Goal: Task Accomplishment & Management: Use online tool/utility

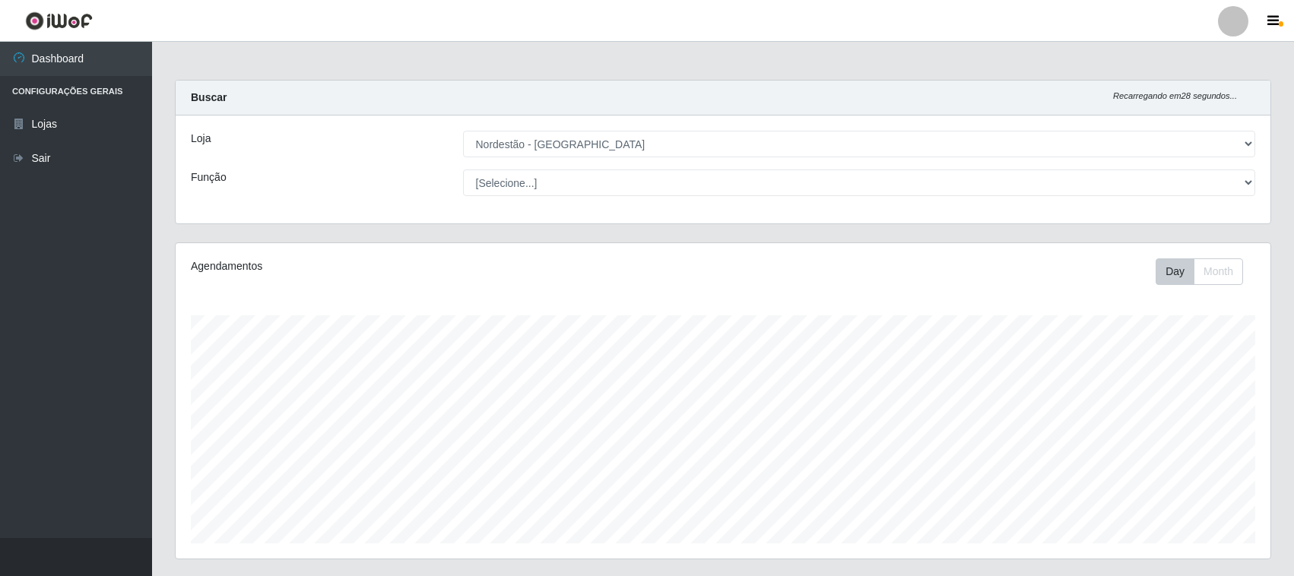
select select "420"
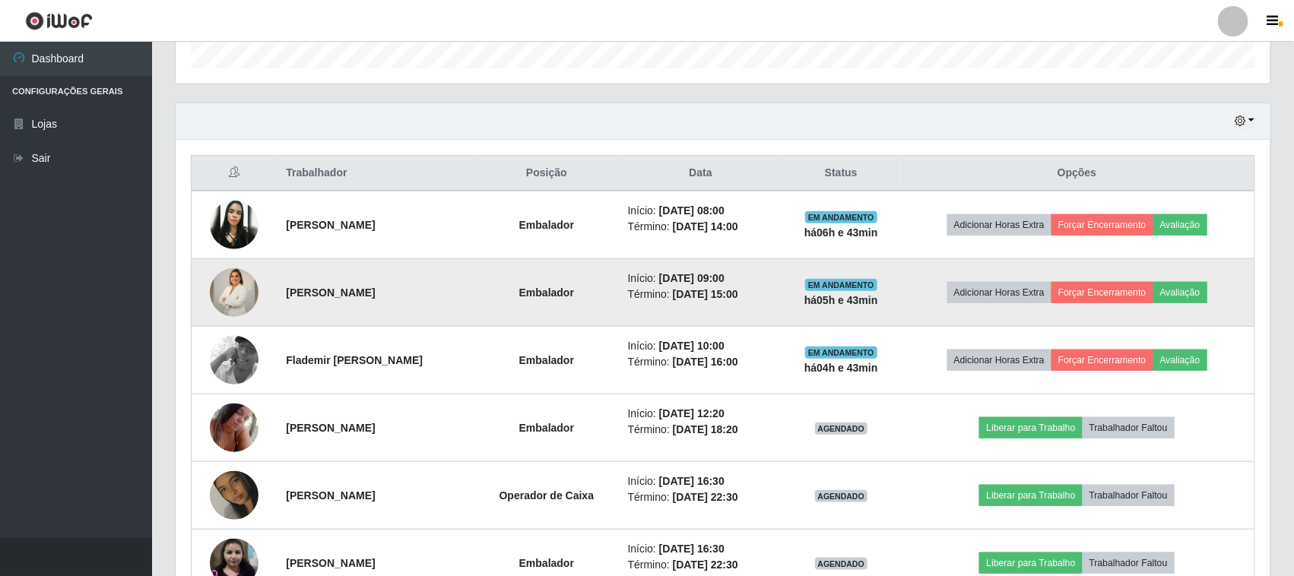
scroll to position [760056, 759276]
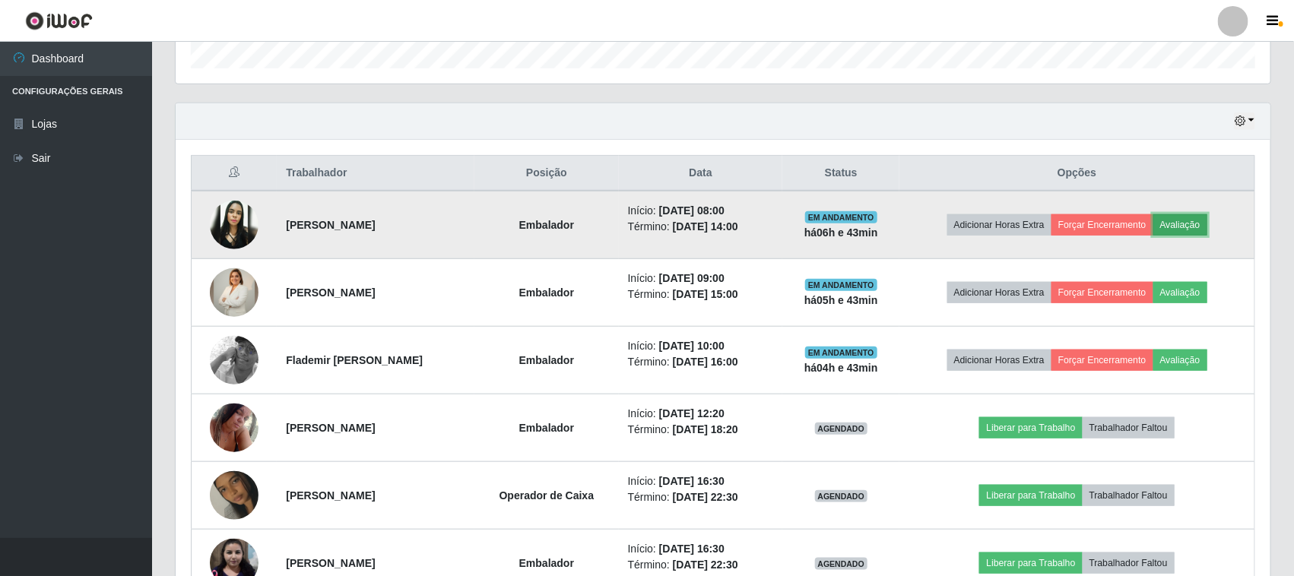
click at [1206, 221] on button "Avaliação" at bounding box center [1180, 224] width 54 height 21
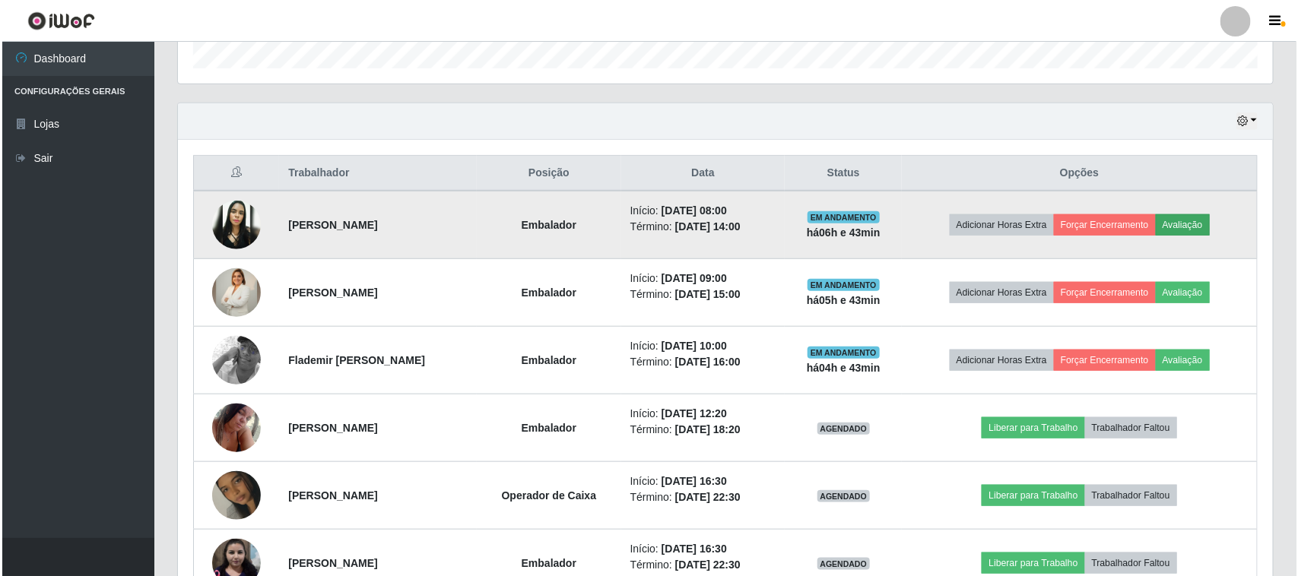
scroll to position [316, 1084]
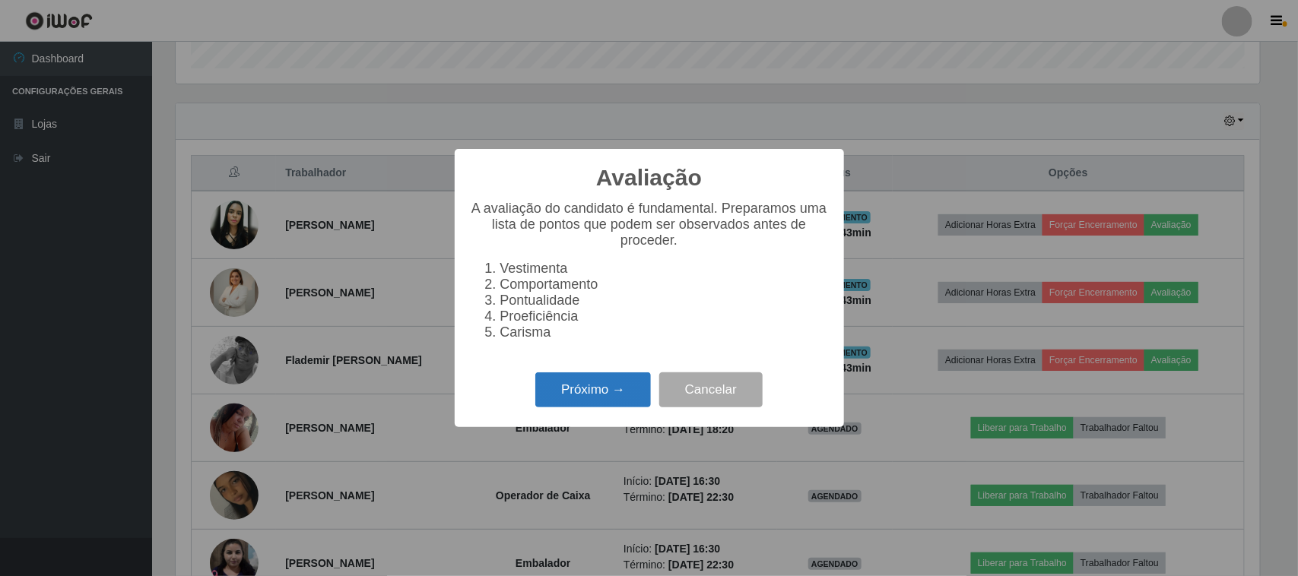
click at [591, 401] on button "Próximo →" at bounding box center [593, 391] width 116 height 36
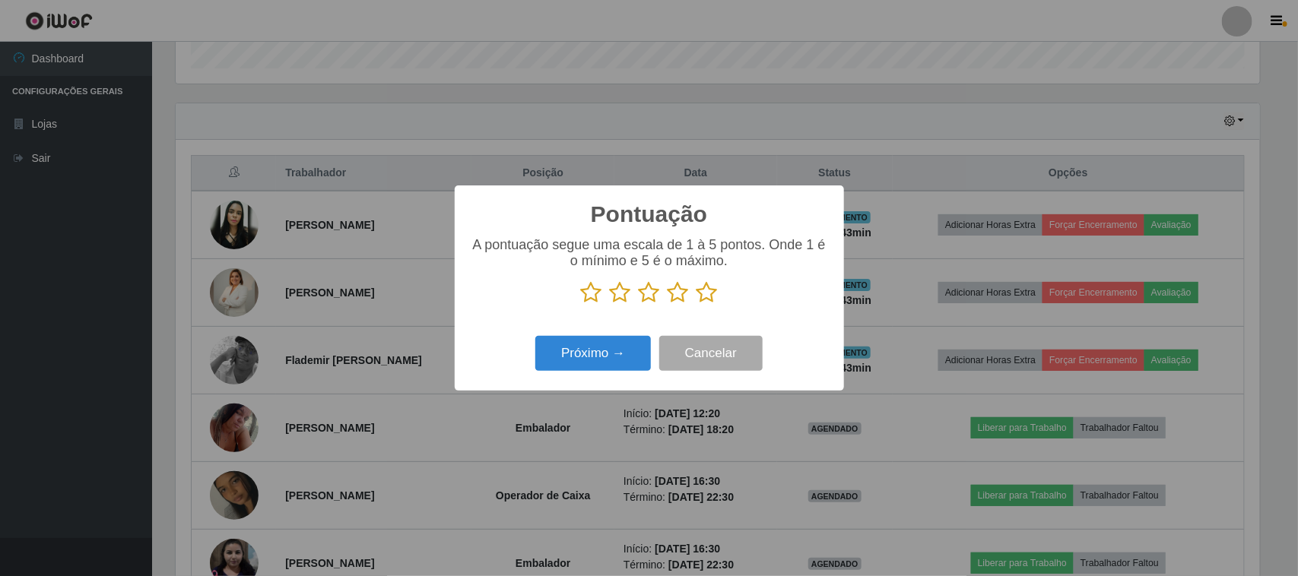
click at [716, 294] on icon at bounding box center [707, 292] width 21 height 23
click at [697, 304] on input "radio" at bounding box center [697, 304] width 0 height 0
click at [610, 355] on button "Próximo →" at bounding box center [593, 354] width 116 height 36
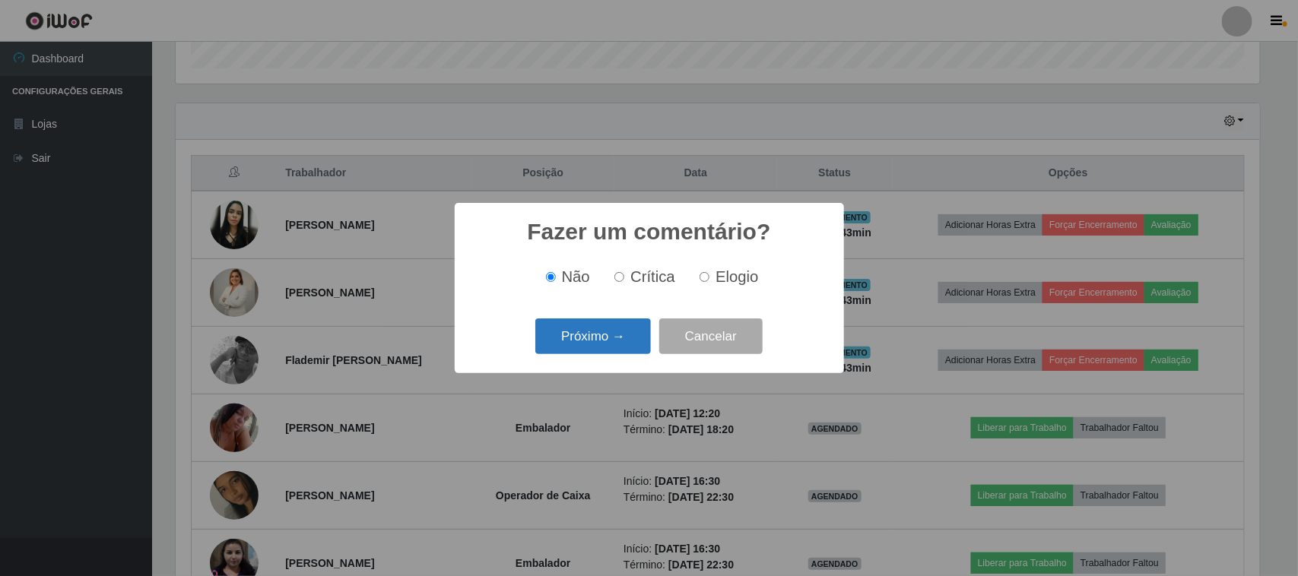
click at [602, 332] on button "Próximo →" at bounding box center [593, 337] width 116 height 36
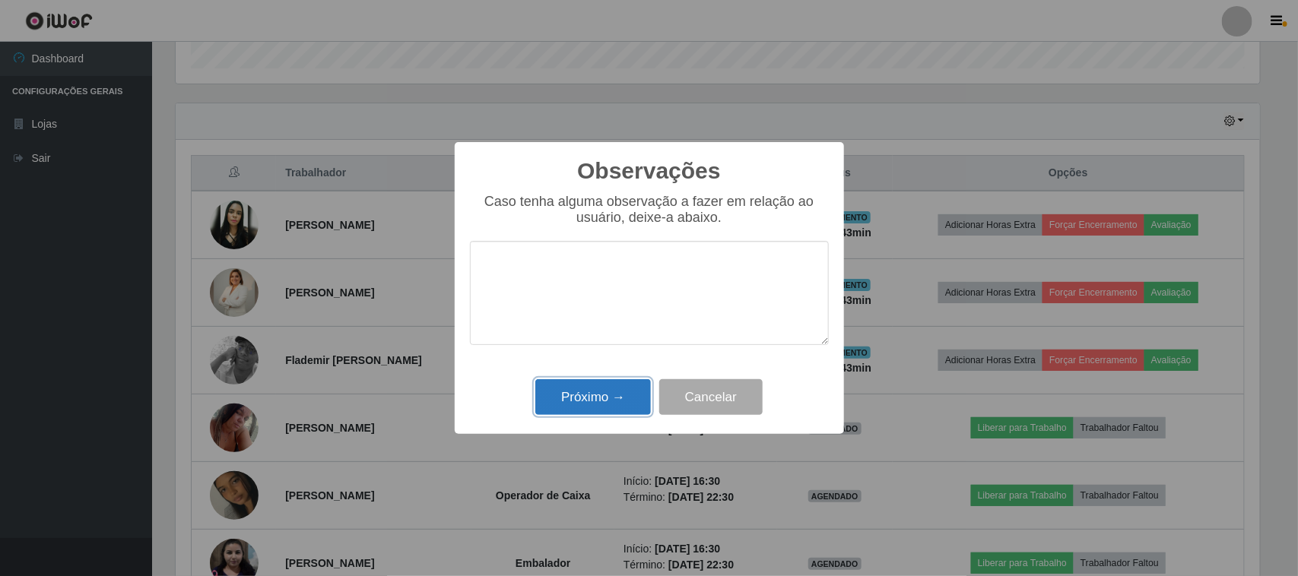
click at [594, 400] on button "Próximo →" at bounding box center [593, 397] width 116 height 36
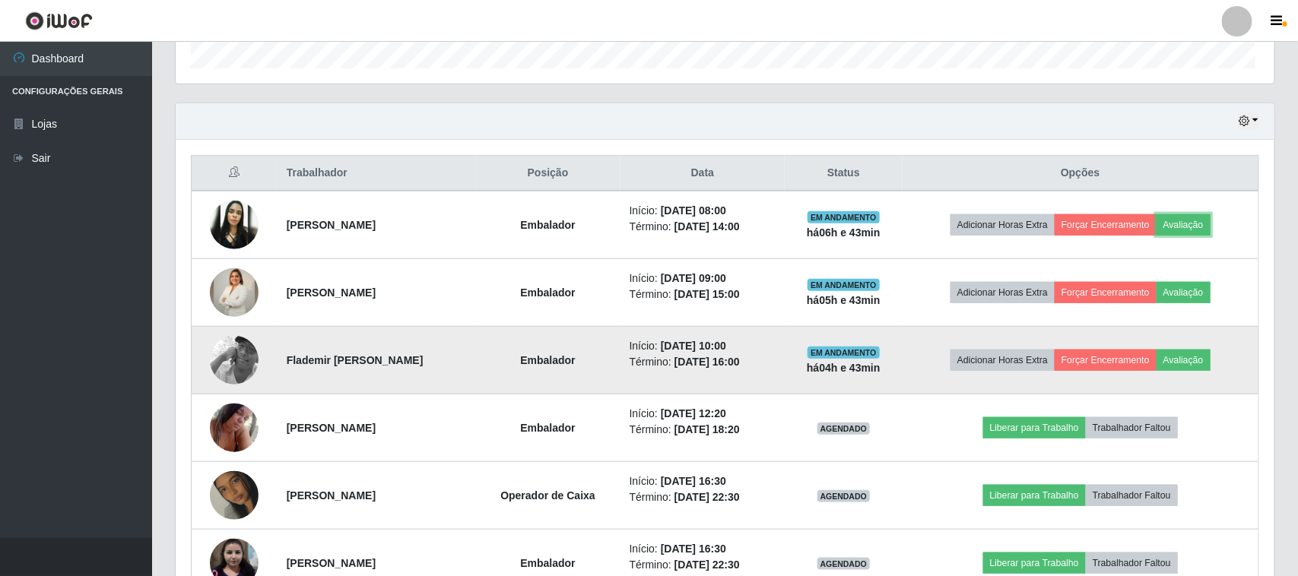
scroll to position [316, 1095]
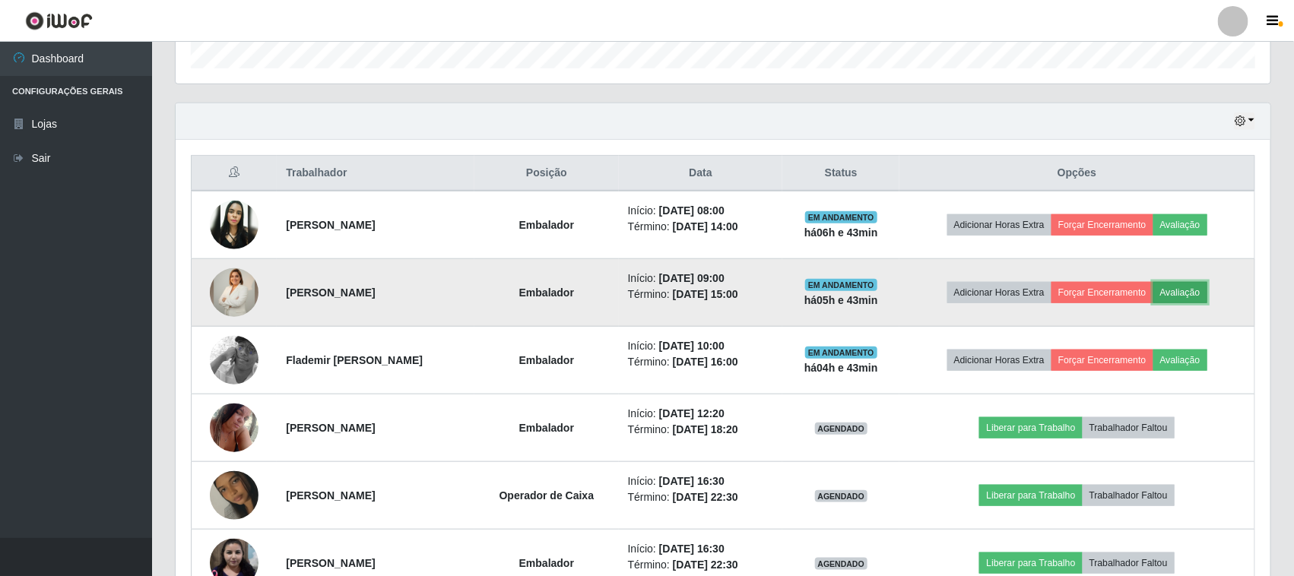
click at [1207, 295] on button "Avaliação" at bounding box center [1180, 292] width 54 height 21
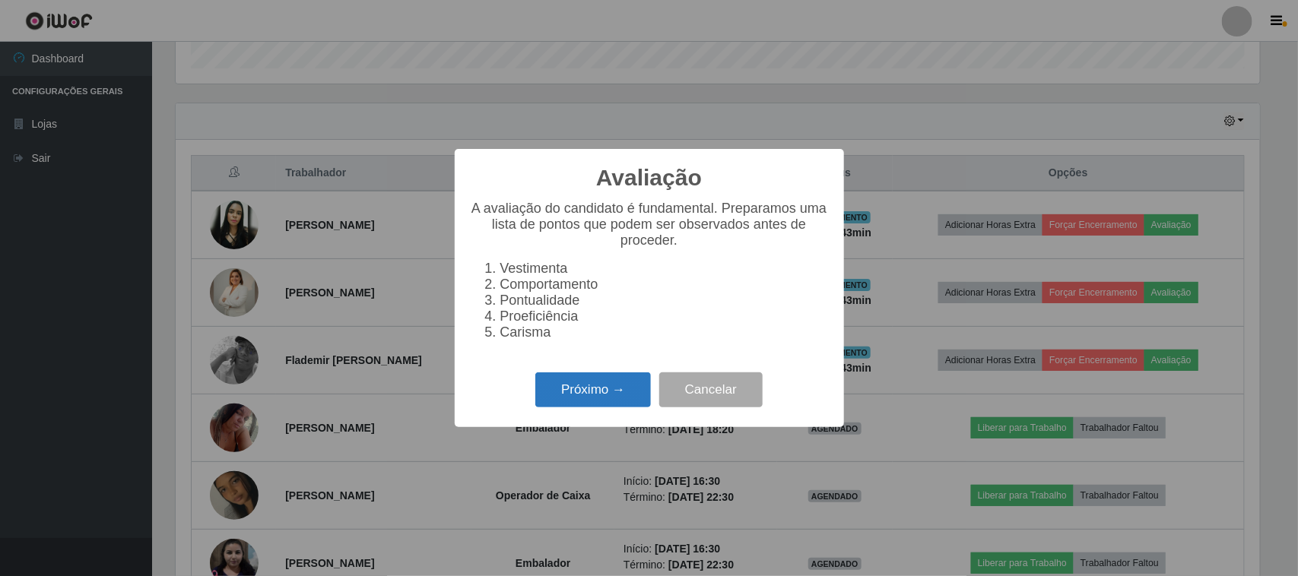
click at [567, 392] on button "Próximo →" at bounding box center [593, 391] width 116 height 36
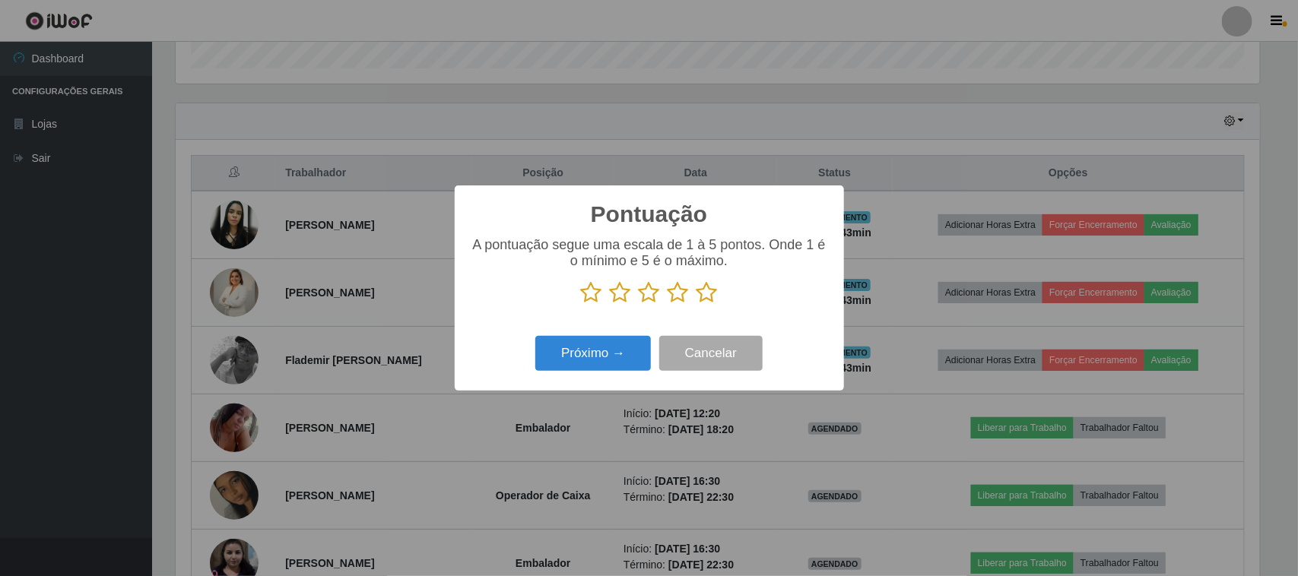
click at [707, 295] on icon at bounding box center [707, 292] width 21 height 23
click at [697, 304] on input "radio" at bounding box center [697, 304] width 0 height 0
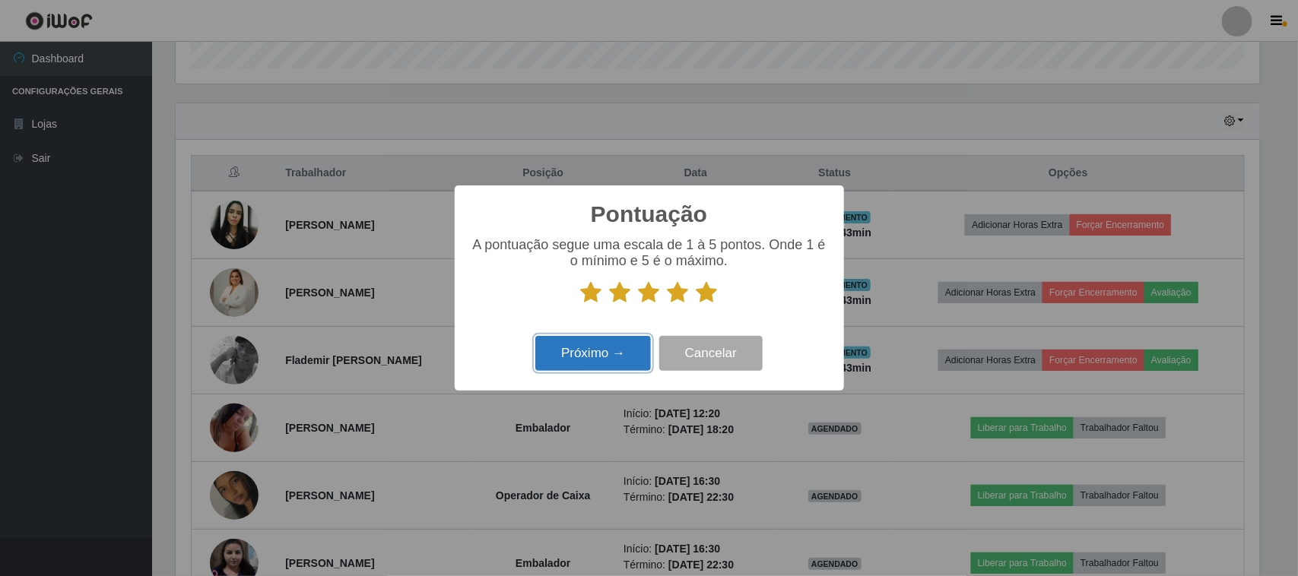
click at [609, 351] on button "Próximo →" at bounding box center [593, 354] width 116 height 36
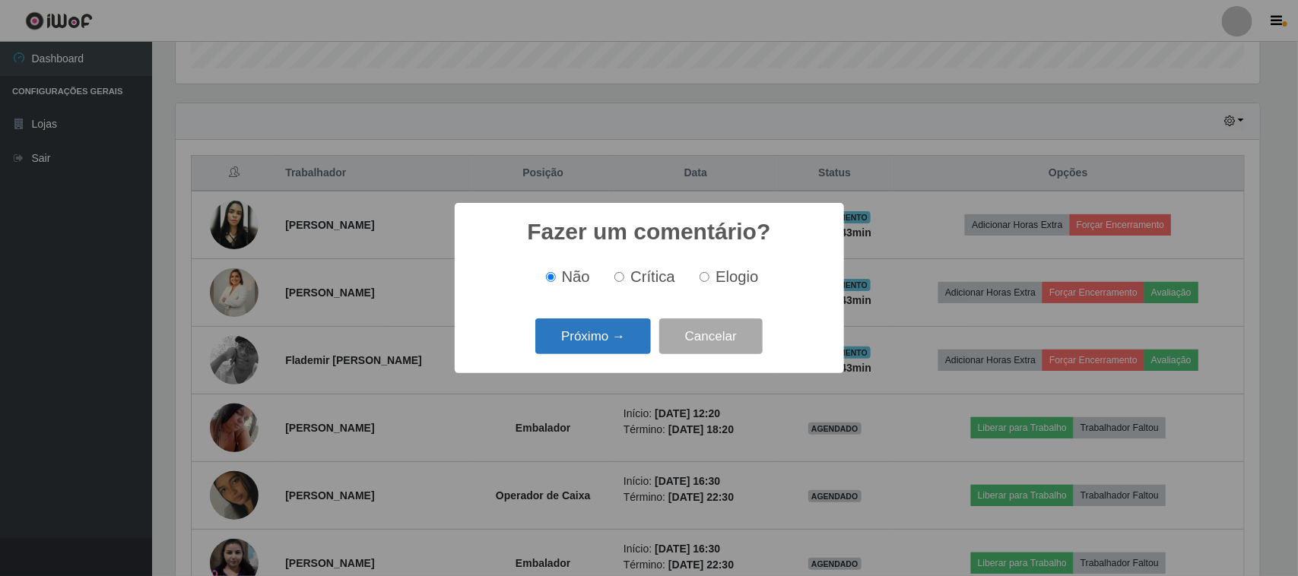
click at [599, 338] on button "Próximo →" at bounding box center [593, 337] width 116 height 36
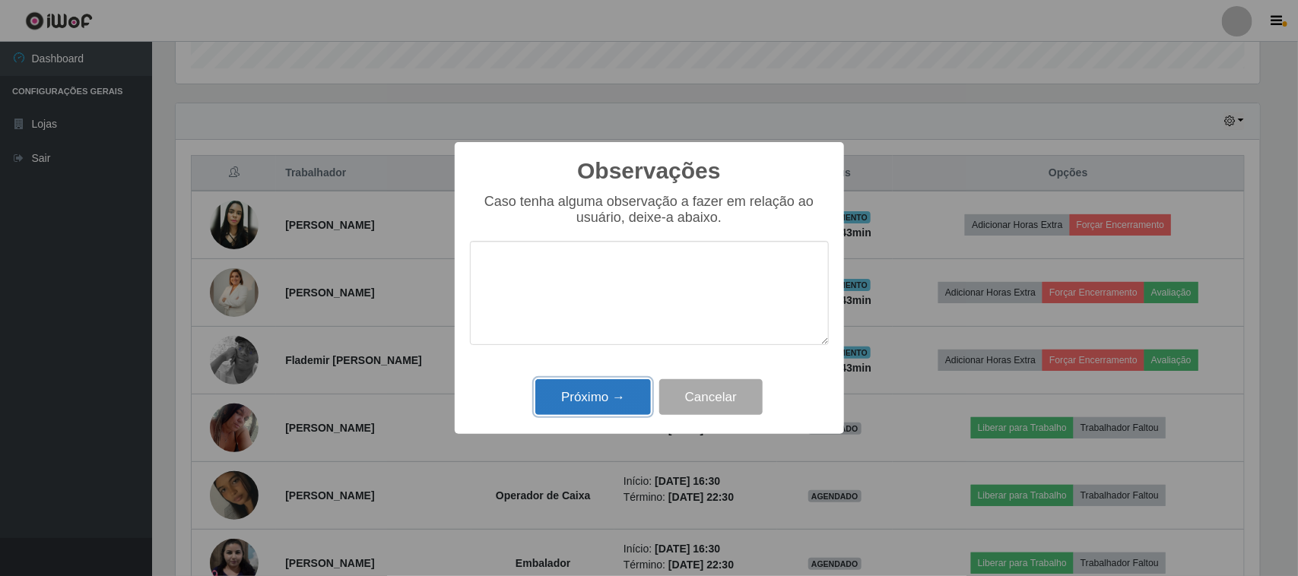
click at [607, 392] on button "Próximo →" at bounding box center [593, 397] width 116 height 36
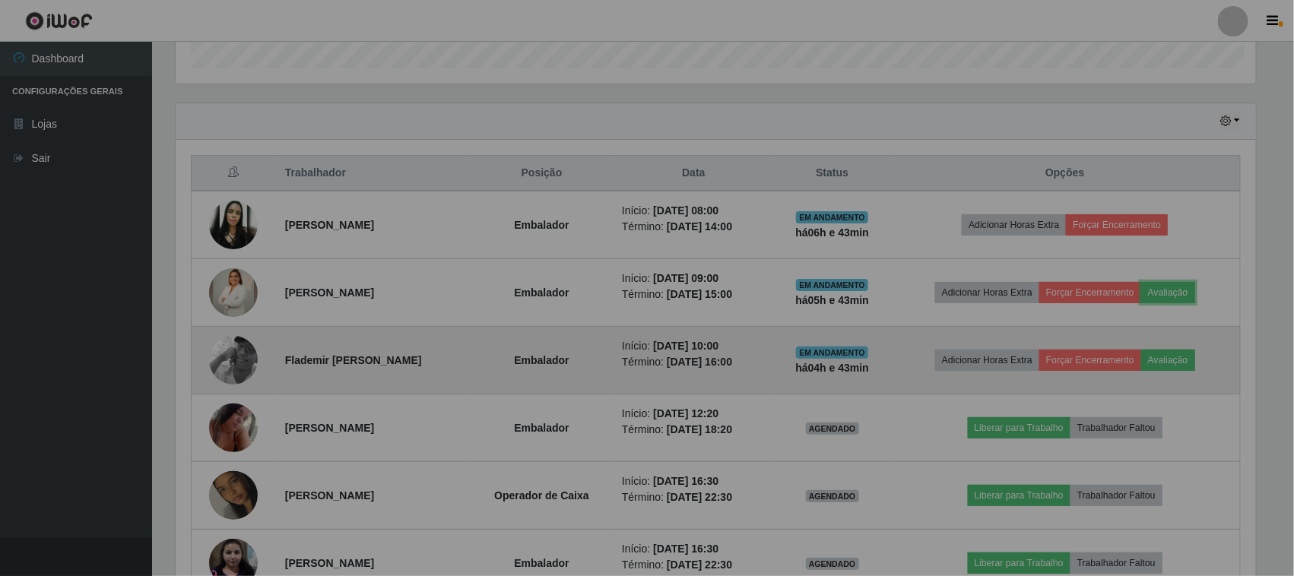
scroll to position [316, 1095]
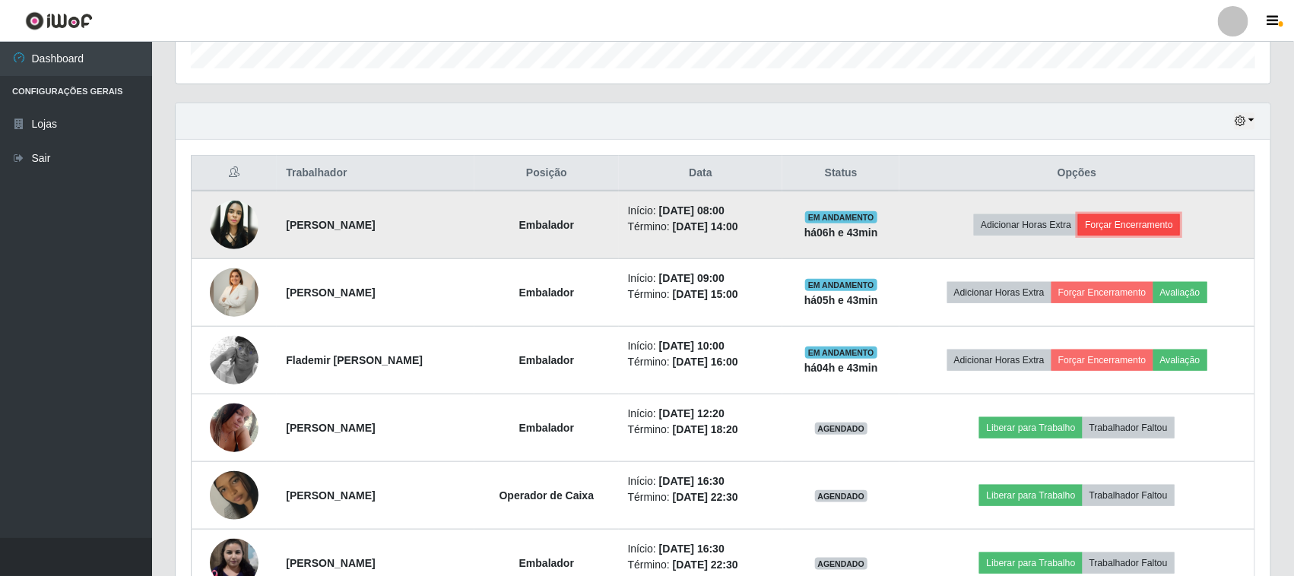
click at [1135, 229] on button "Forçar Encerramento" at bounding box center [1129, 224] width 102 height 21
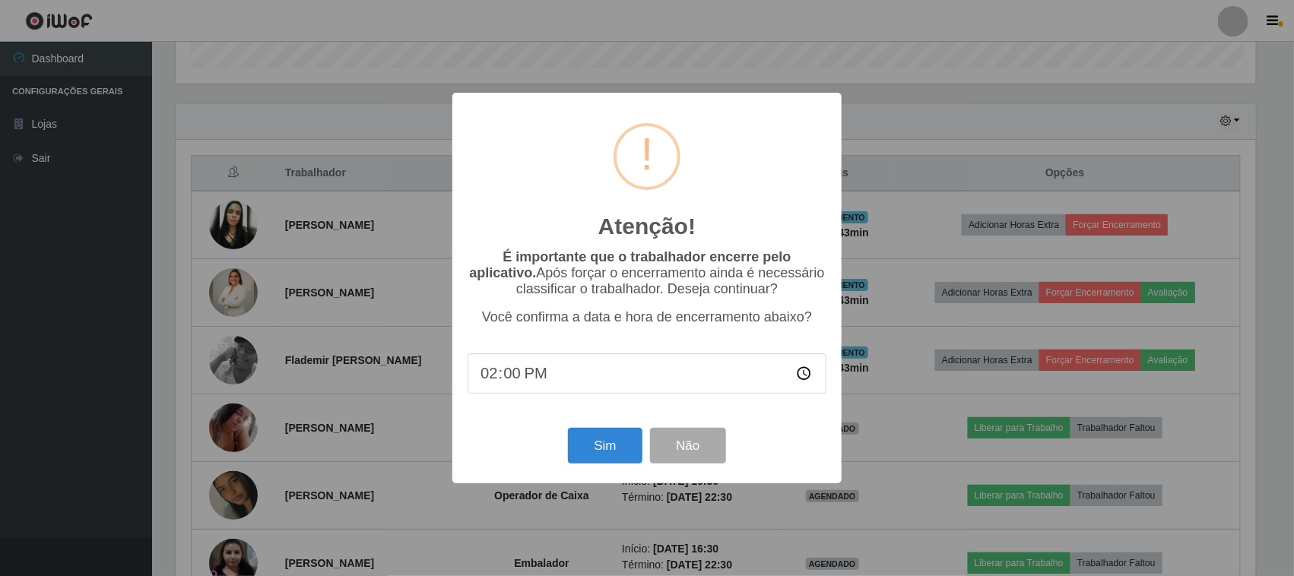
scroll to position [316, 1084]
click at [621, 442] on button "Sim" at bounding box center [607, 446] width 74 height 36
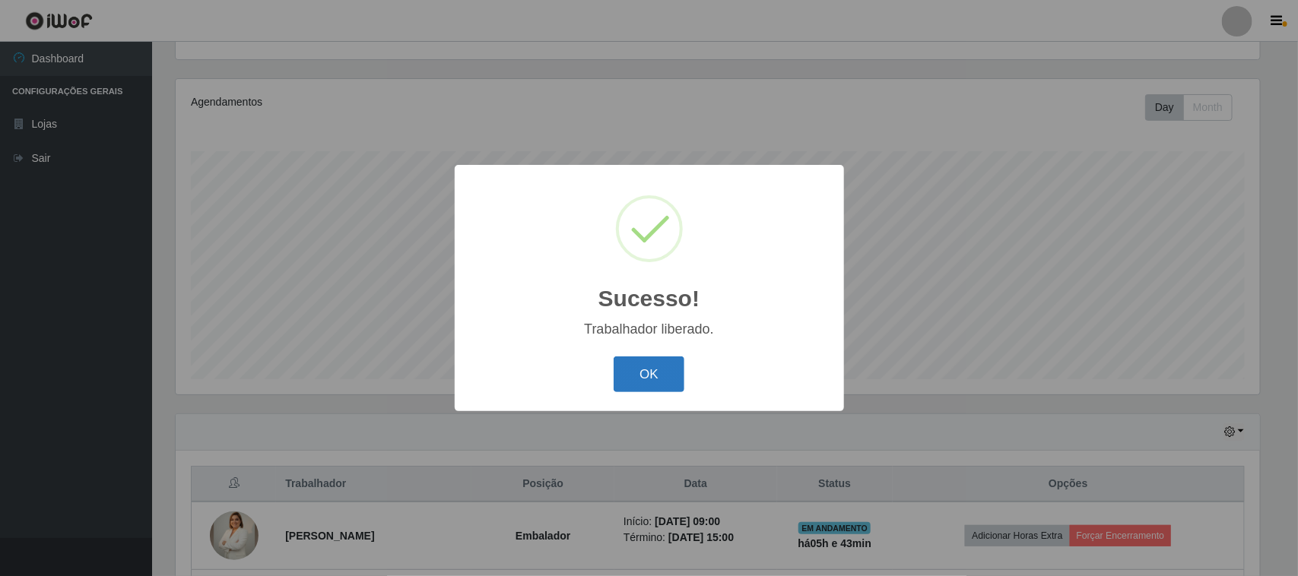
click at [658, 366] on button "OK" at bounding box center [649, 375] width 71 height 36
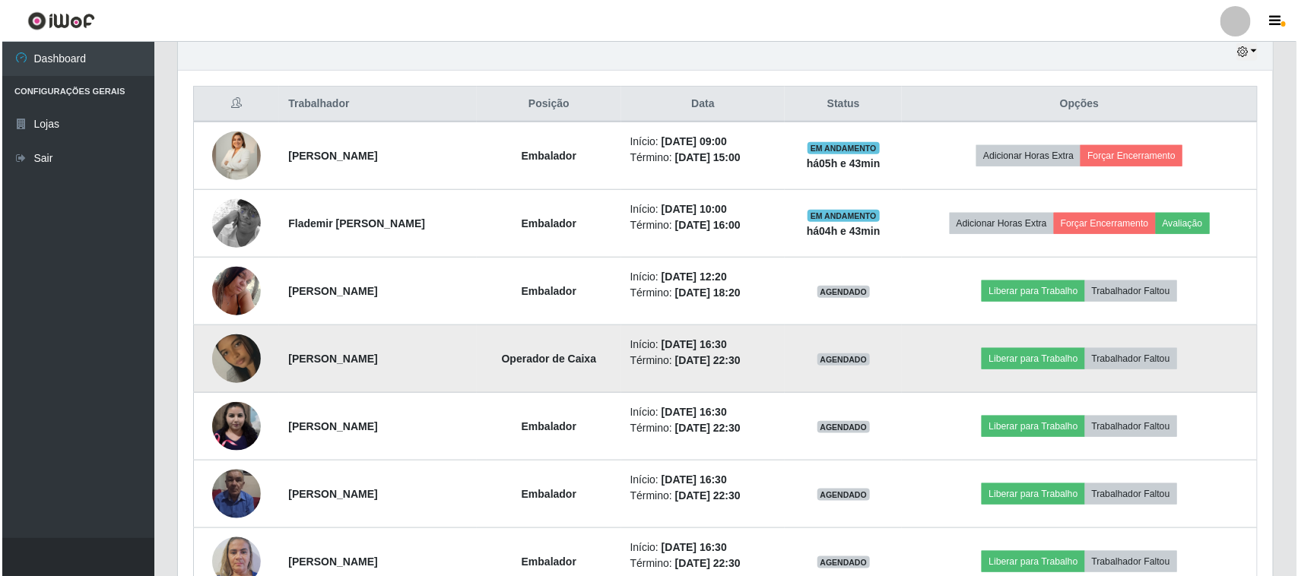
scroll to position [639, 0]
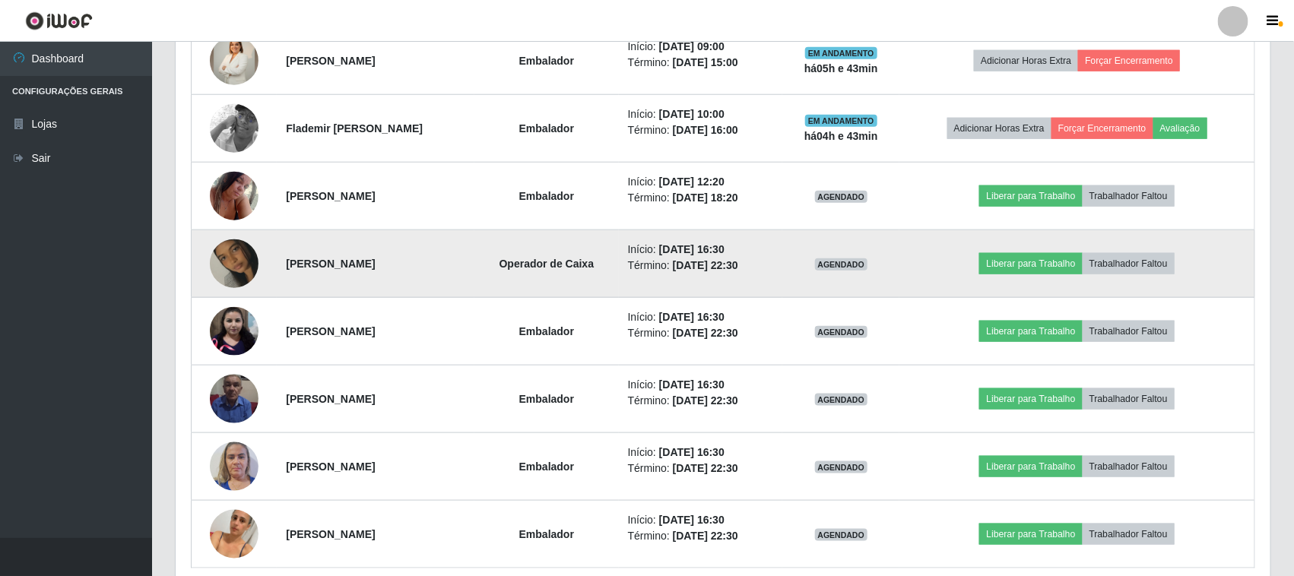
click at [232, 268] on img at bounding box center [234, 264] width 49 height 87
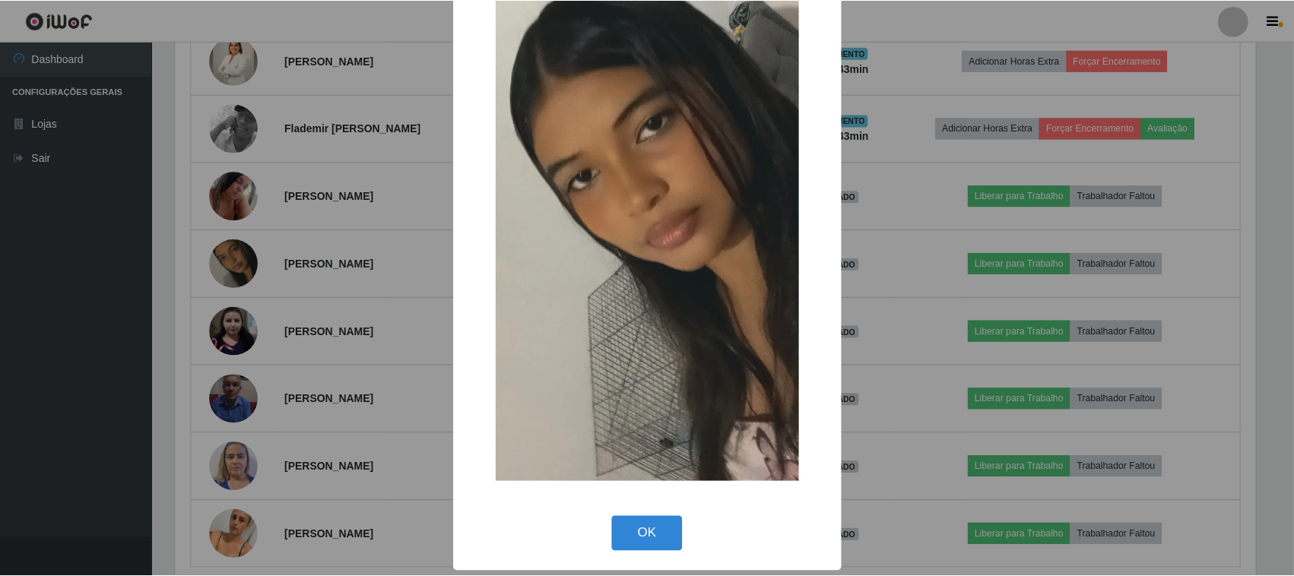
scroll to position [0, 0]
click at [637, 533] on button "OK" at bounding box center [649, 534] width 71 height 36
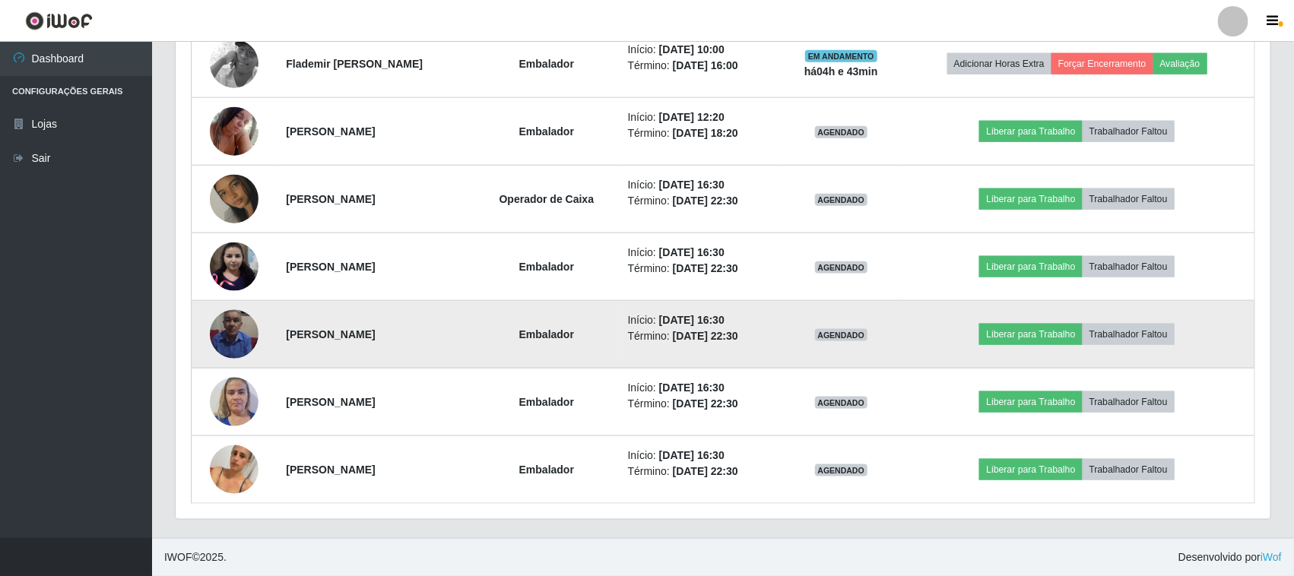
click at [230, 327] on img at bounding box center [234, 334] width 49 height 65
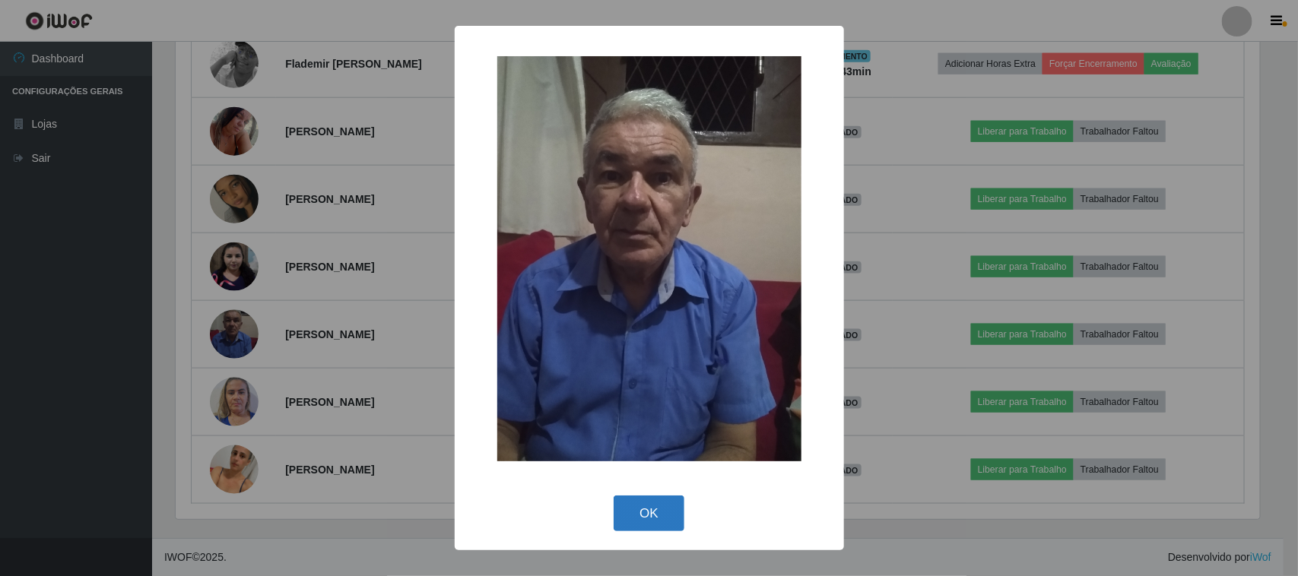
click at [662, 512] on button "OK" at bounding box center [649, 514] width 71 height 36
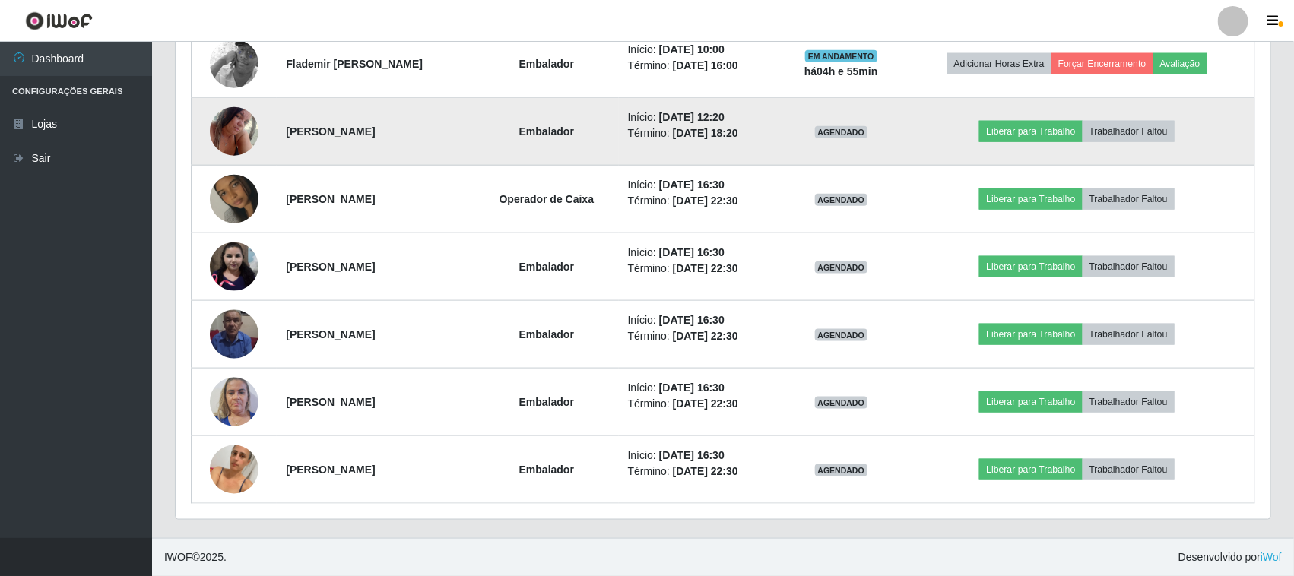
click at [221, 126] on img at bounding box center [234, 131] width 49 height 65
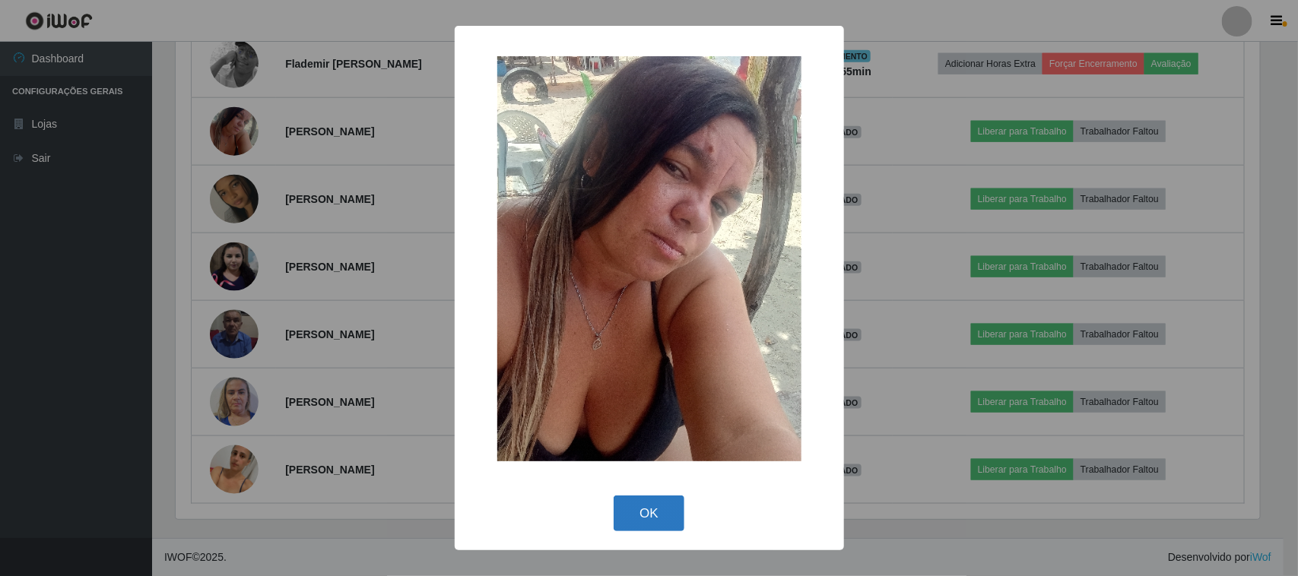
drag, startPoint x: 665, startPoint y: 516, endPoint x: 656, endPoint y: 510, distance: 10.6
click at [664, 516] on button "OK" at bounding box center [649, 514] width 71 height 36
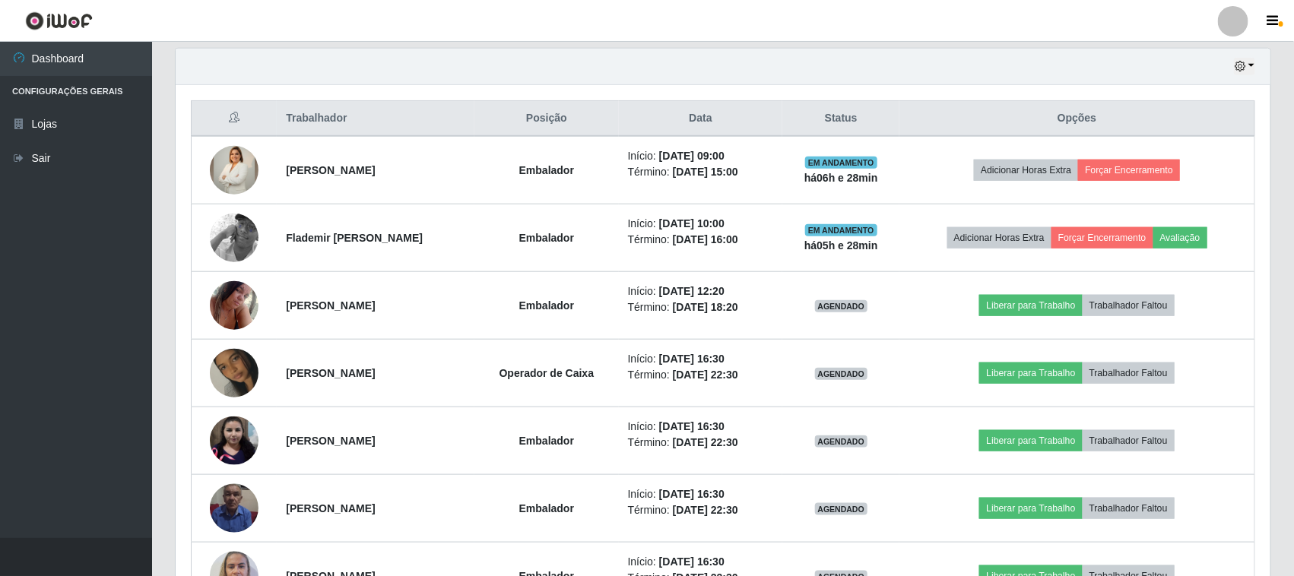
scroll to position [422, 0]
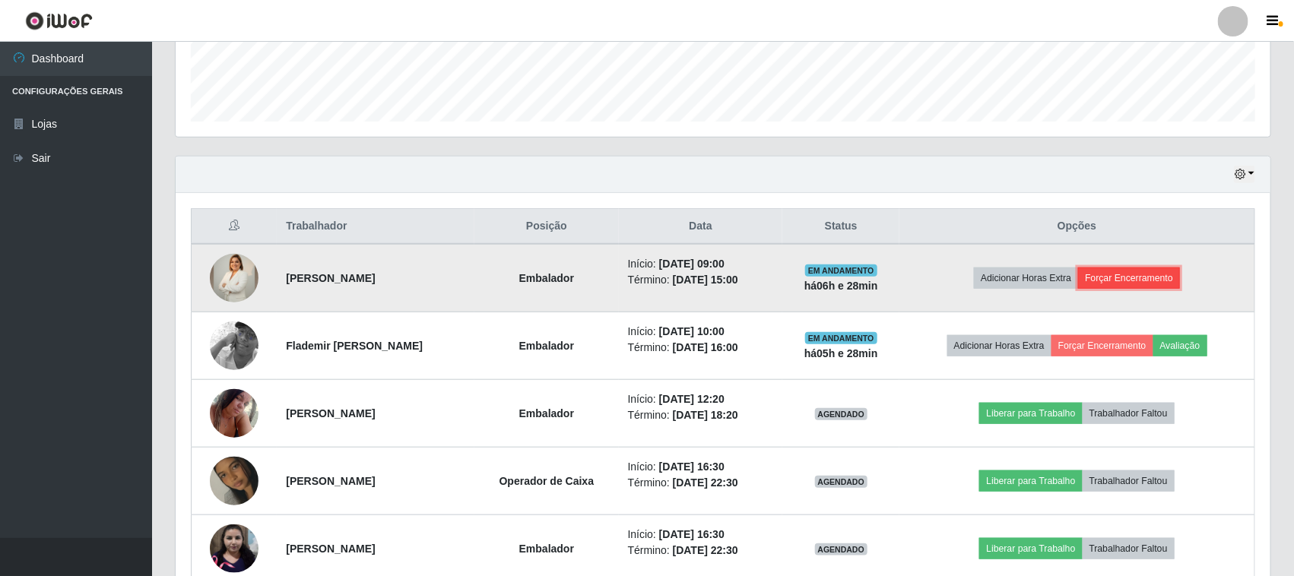
click at [1169, 280] on button "Forçar Encerramento" at bounding box center [1129, 278] width 102 height 21
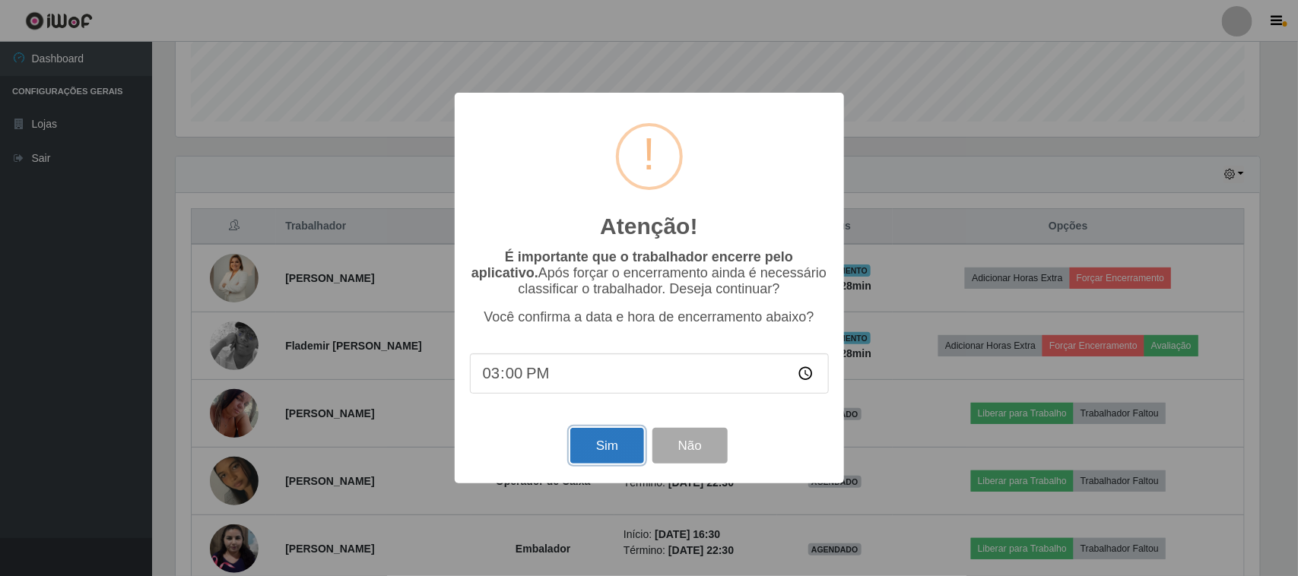
click at [592, 462] on button "Sim" at bounding box center [607, 446] width 74 height 36
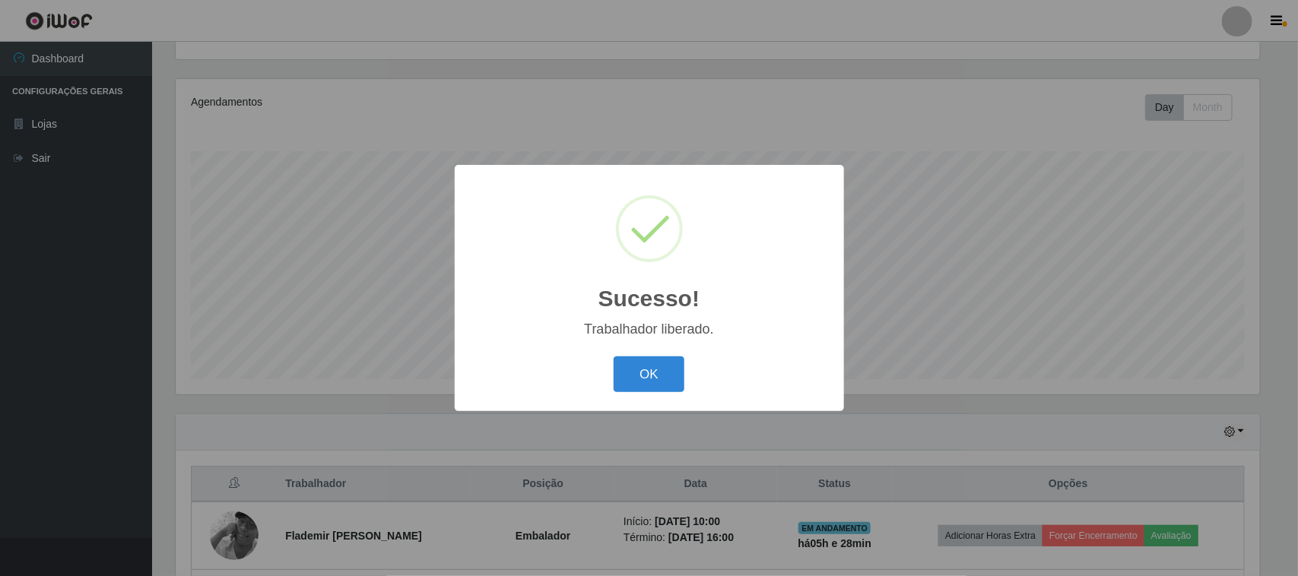
click at [662, 350] on div "Sucesso! × Trabalhador liberado. OK Cancel" at bounding box center [649, 288] width 389 height 246
click at [662, 374] on button "OK" at bounding box center [649, 375] width 71 height 36
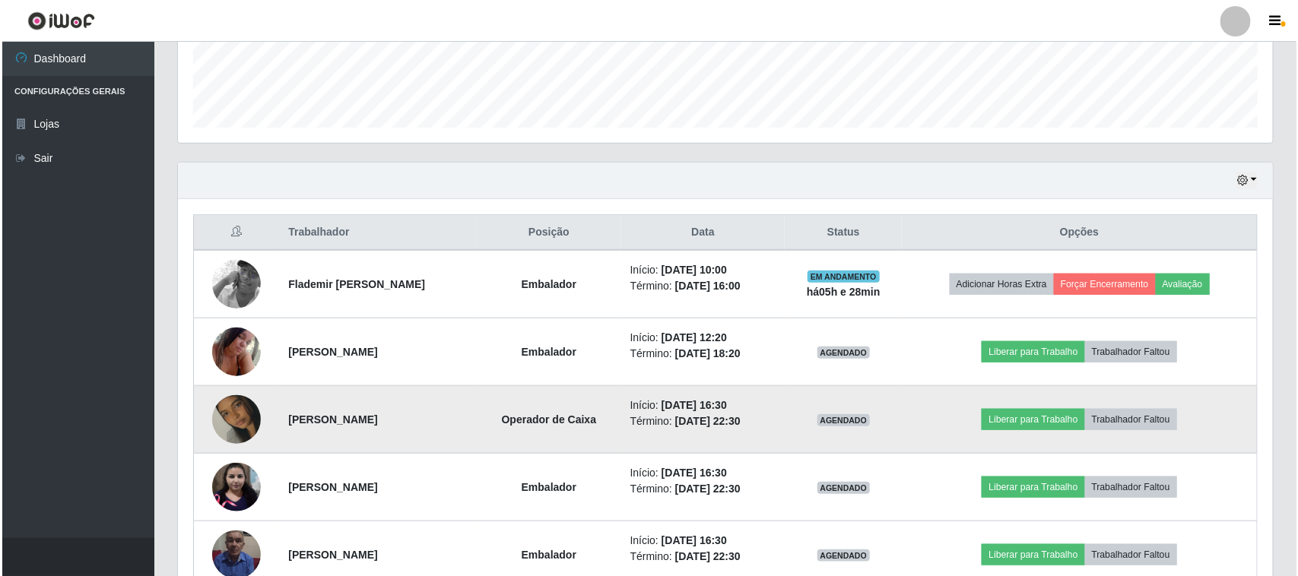
scroll to position [449, 0]
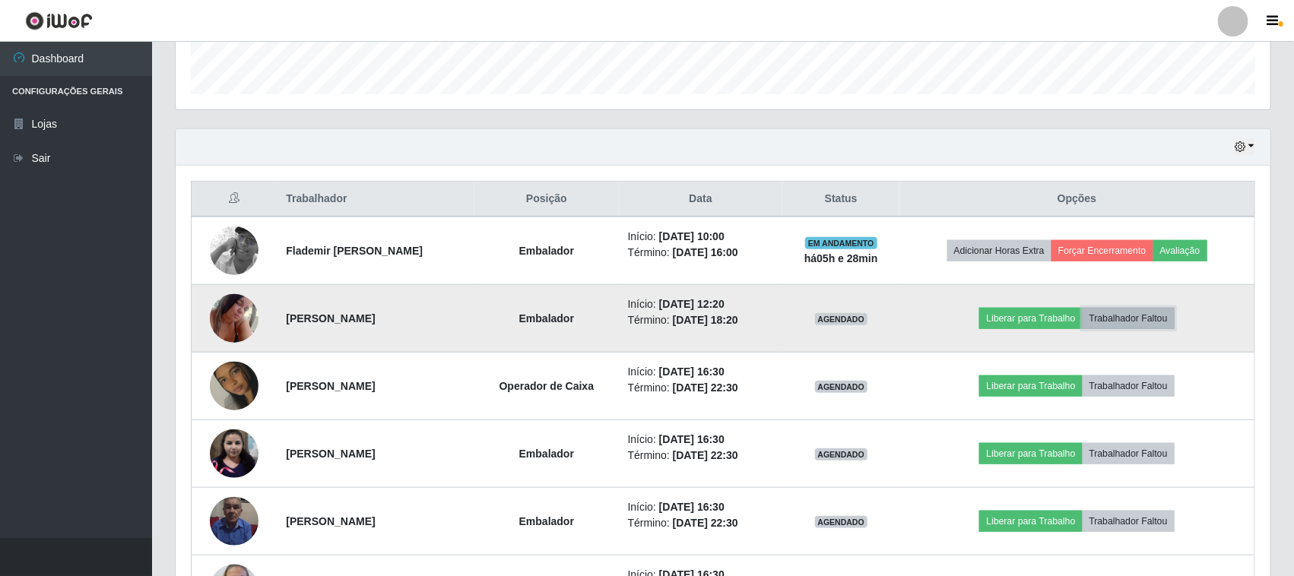
click at [1141, 316] on button "Trabalhador Faltou" at bounding box center [1129, 318] width 92 height 21
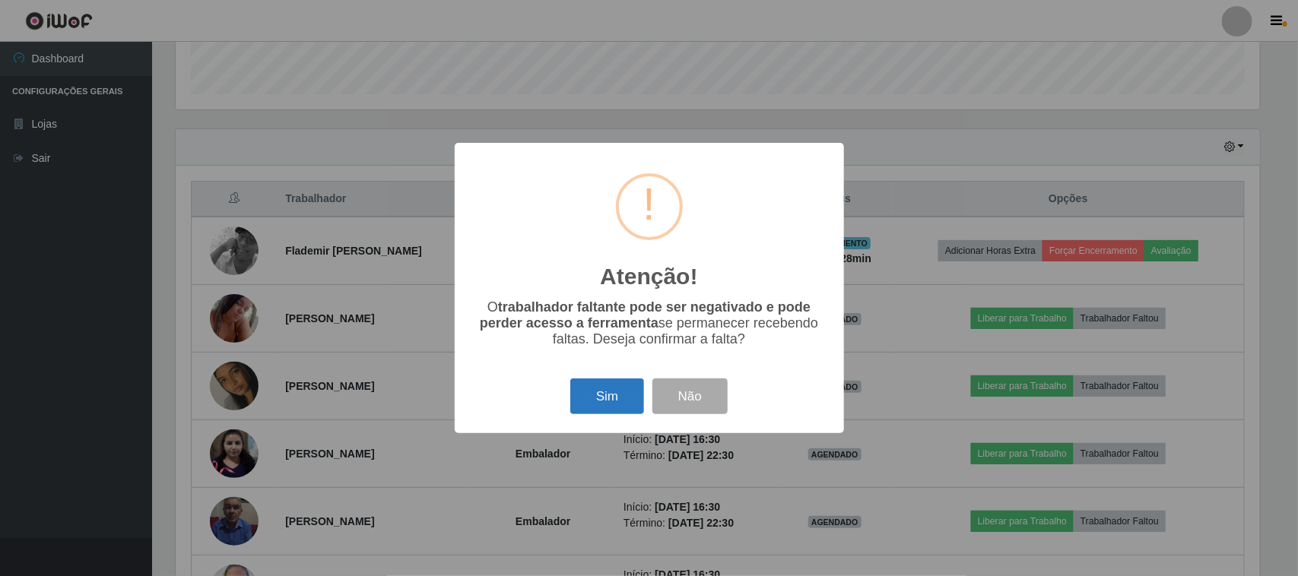
click at [572, 412] on button "Sim" at bounding box center [607, 397] width 74 height 36
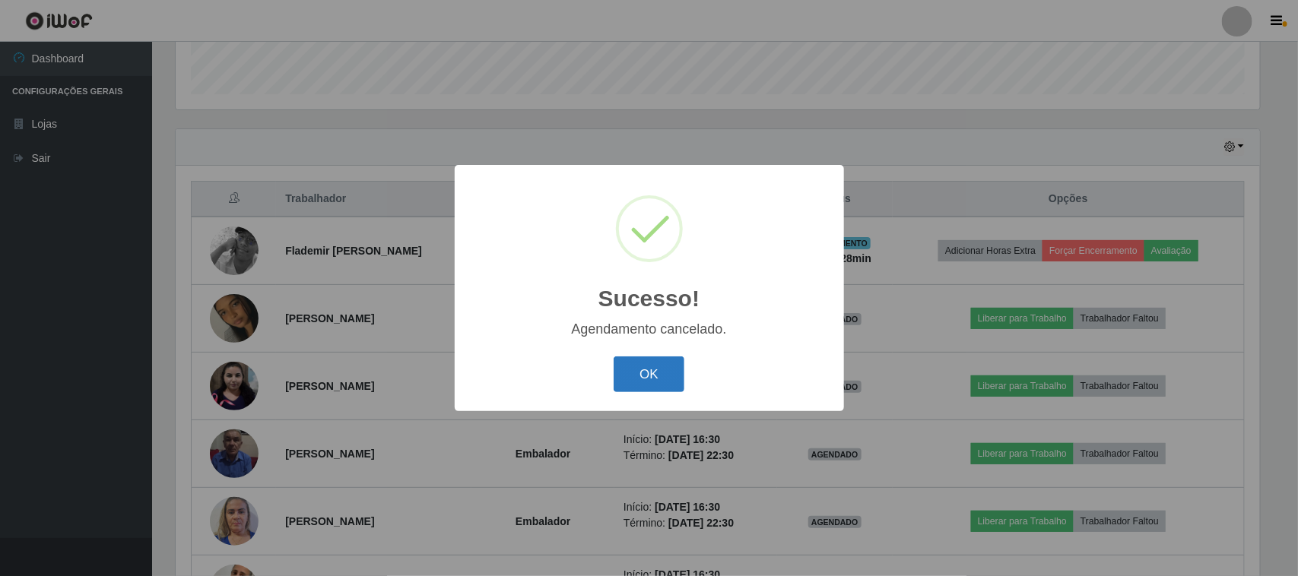
click at [614, 378] on button "OK" at bounding box center [649, 375] width 71 height 36
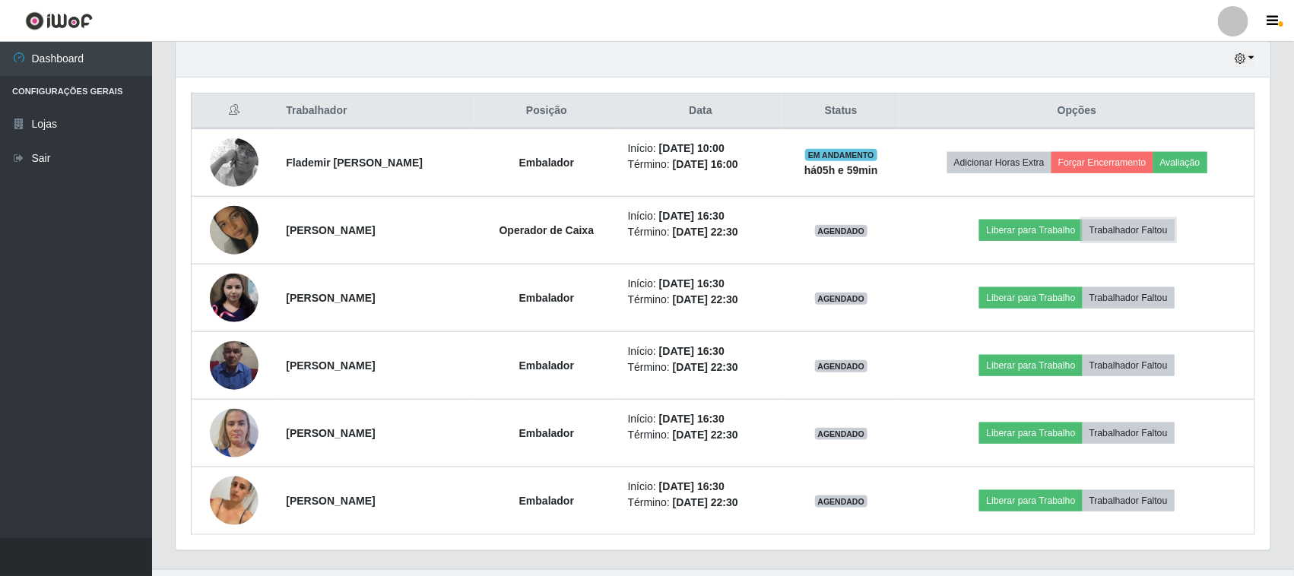
scroll to position [571, 0]
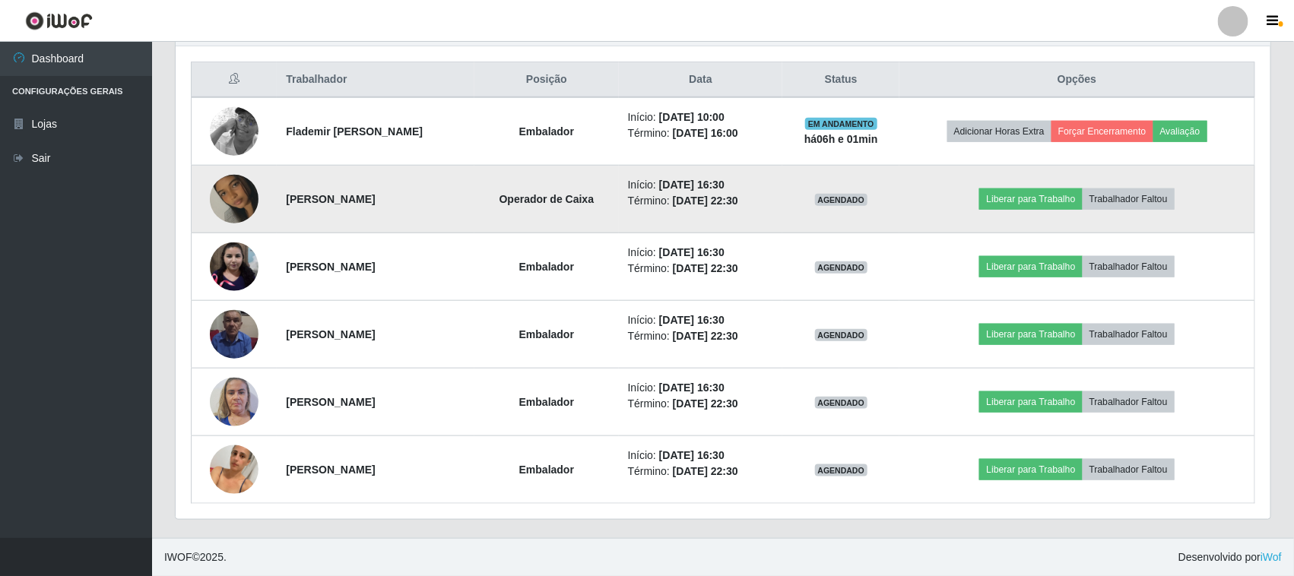
click at [236, 192] on img at bounding box center [234, 199] width 49 height 87
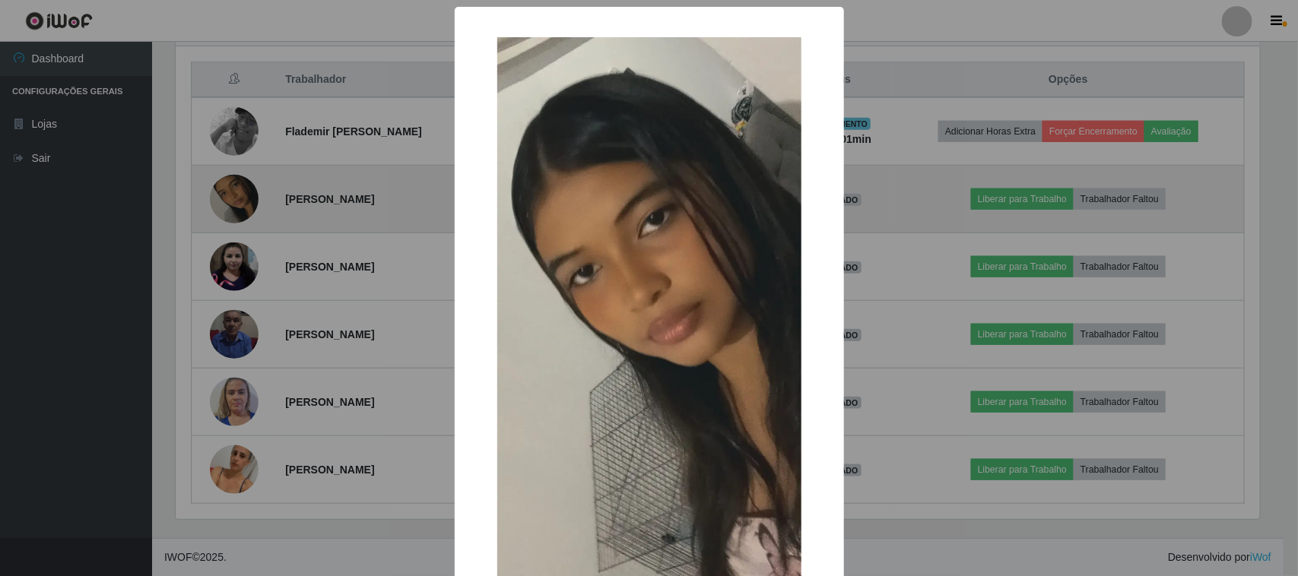
click at [236, 192] on div "× OK Cancel" at bounding box center [649, 288] width 1298 height 576
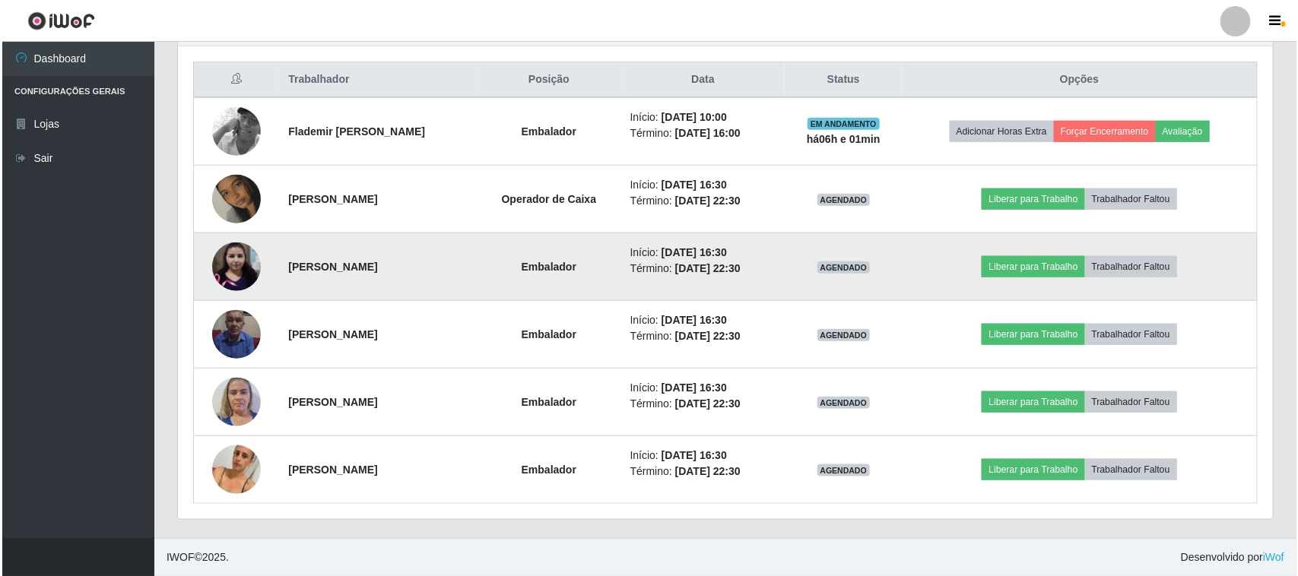
scroll to position [571, 0]
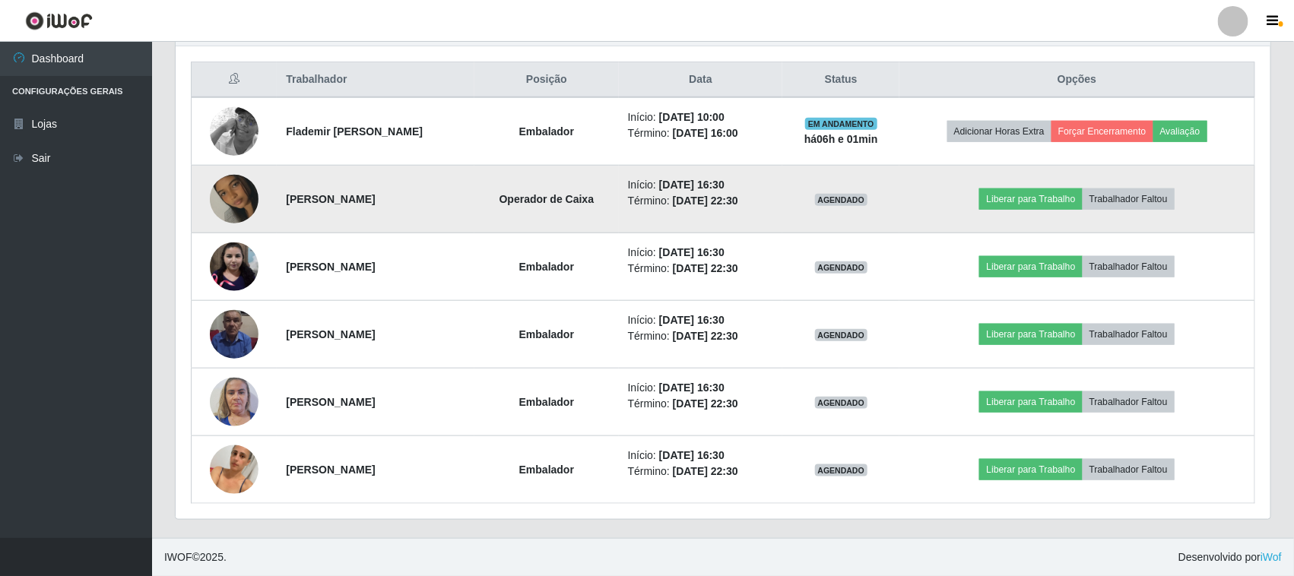
click at [217, 200] on img at bounding box center [234, 199] width 49 height 87
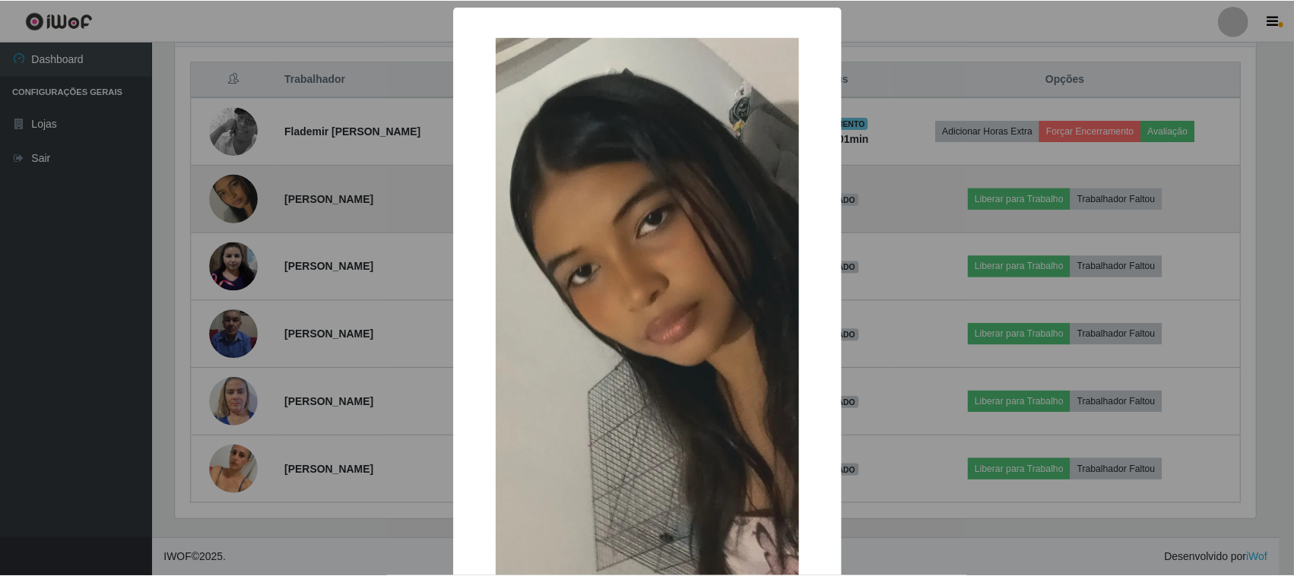
scroll to position [316, 1084]
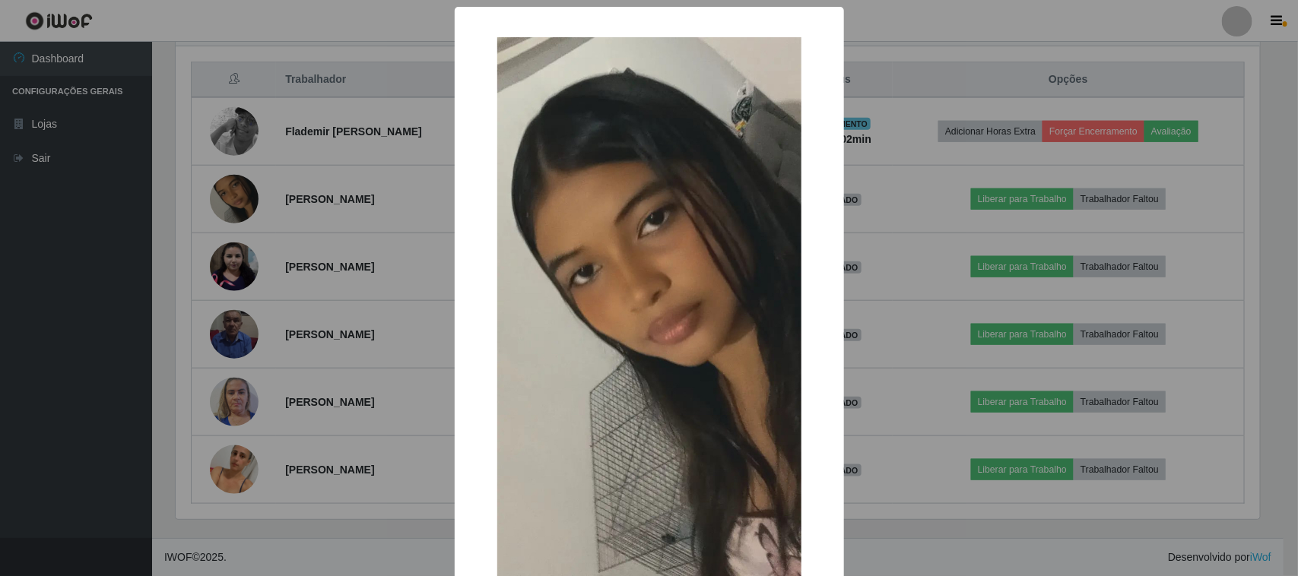
click at [218, 200] on div "× OK Cancel" at bounding box center [649, 288] width 1298 height 576
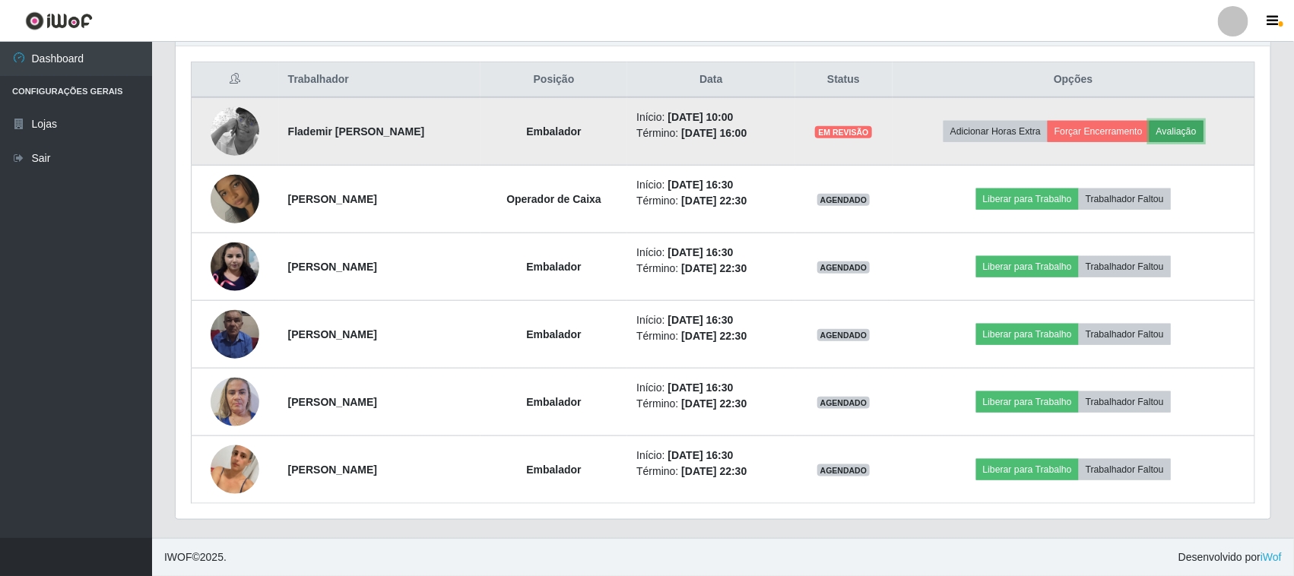
click at [1196, 122] on button "Avaliação" at bounding box center [1177, 131] width 54 height 21
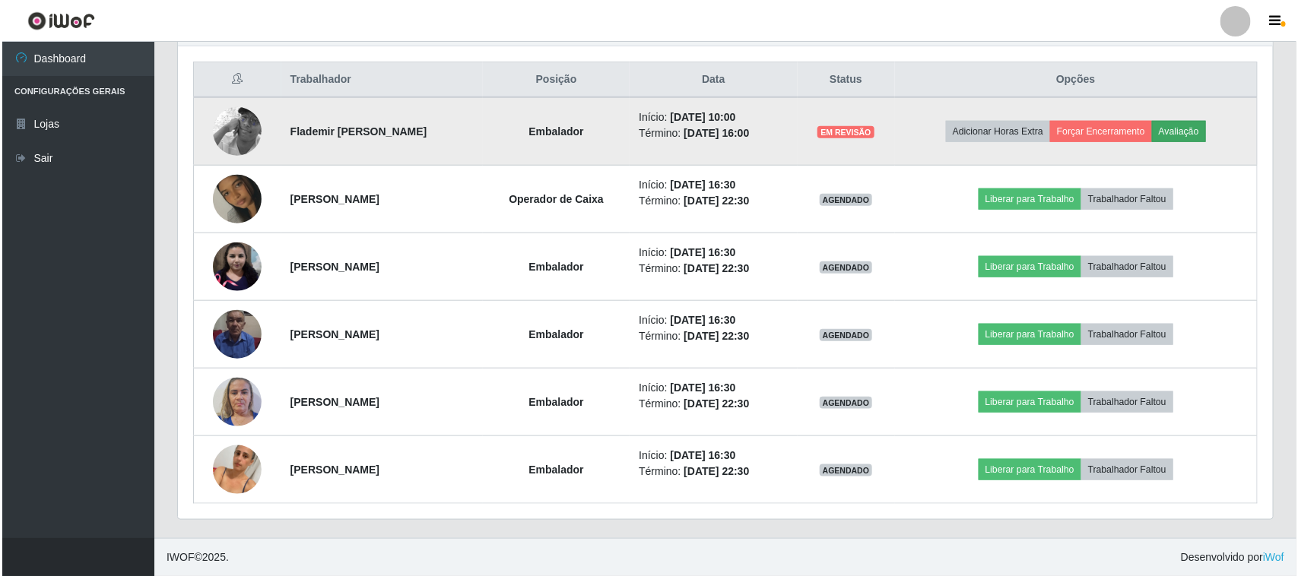
scroll to position [316, 1084]
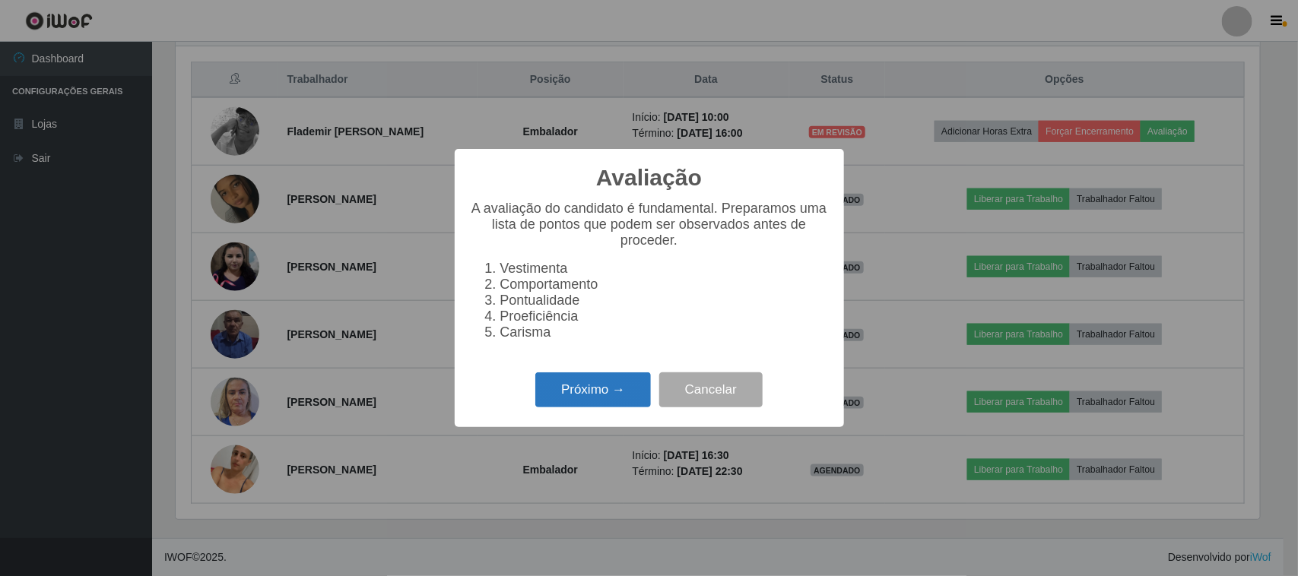
click at [588, 392] on button "Próximo →" at bounding box center [593, 391] width 116 height 36
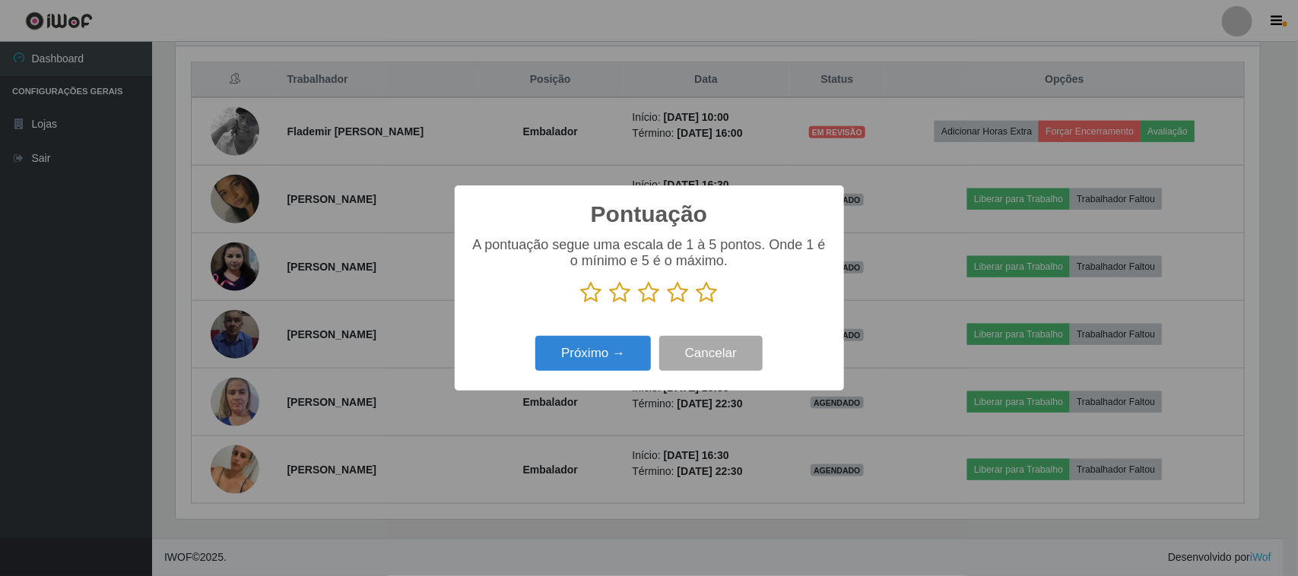
scroll to position [760056, 759286]
click at [707, 294] on icon at bounding box center [707, 292] width 21 height 23
click at [697, 304] on input "radio" at bounding box center [697, 304] width 0 height 0
click at [598, 354] on button "Próximo →" at bounding box center [593, 354] width 116 height 36
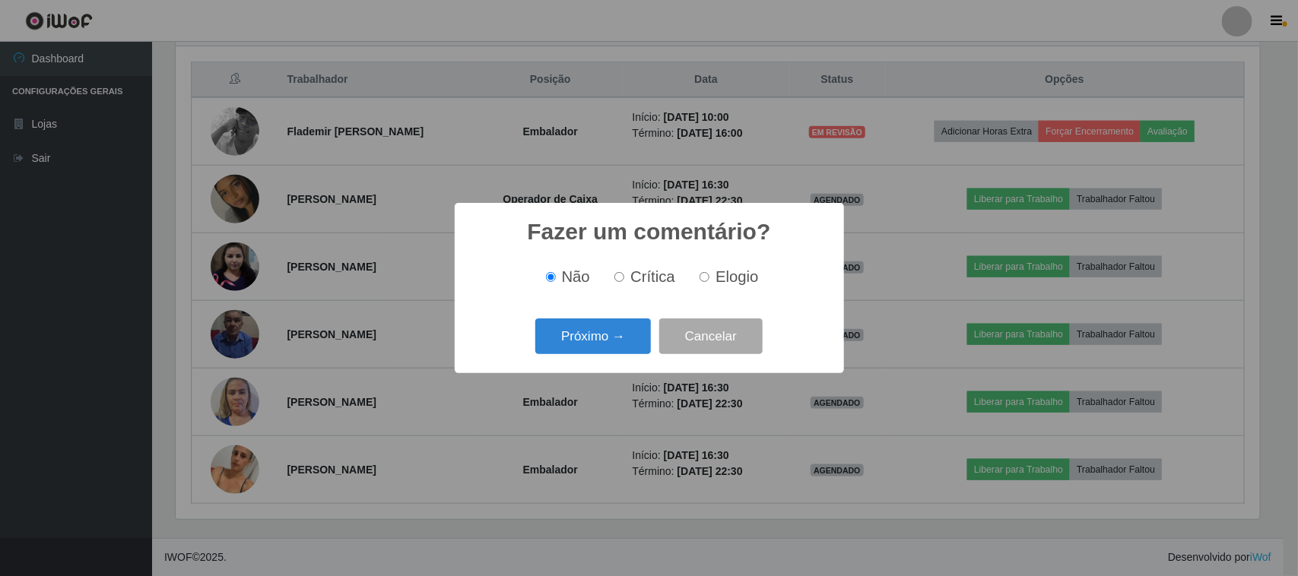
click at [711, 279] on label "Elogio" at bounding box center [725, 276] width 65 height 17
click at [709, 279] on input "Elogio" at bounding box center [705, 277] width 10 height 10
radio input "true"
click at [631, 331] on button "Próximo →" at bounding box center [593, 337] width 116 height 36
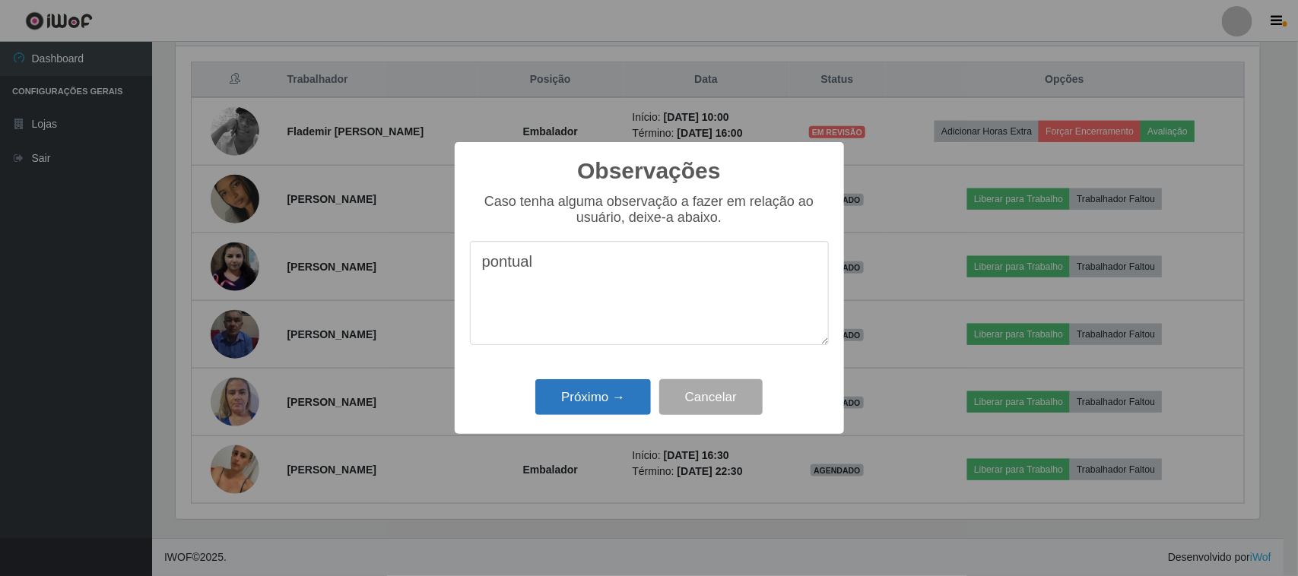
type textarea "pontual"
click at [601, 388] on button "Próximo →" at bounding box center [593, 397] width 116 height 36
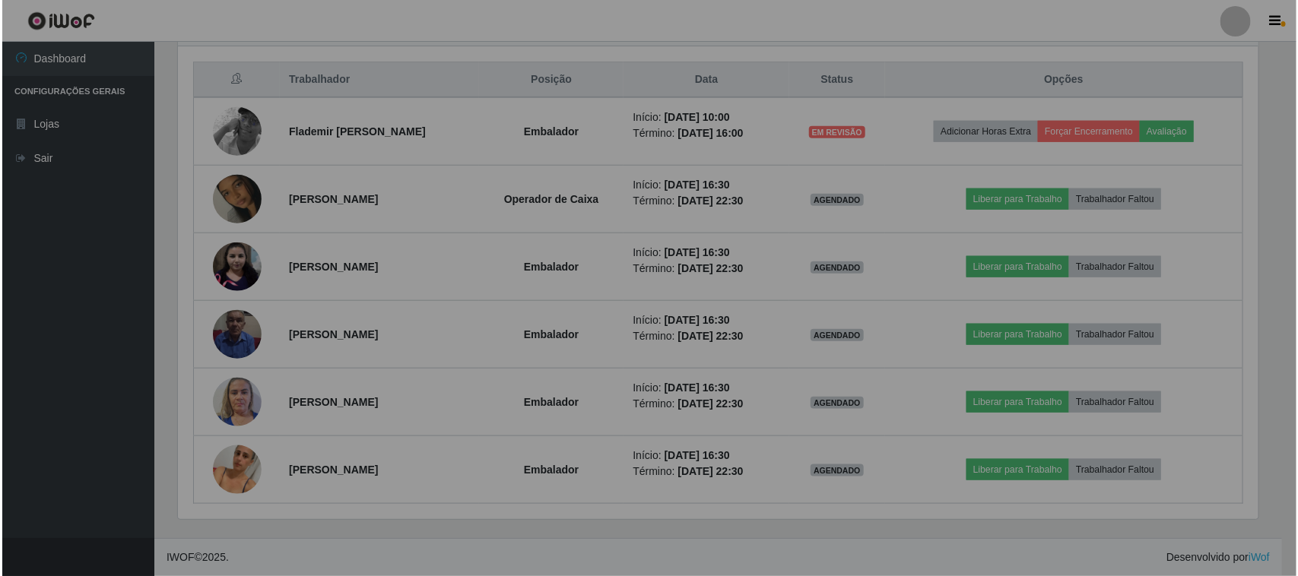
scroll to position [316, 1095]
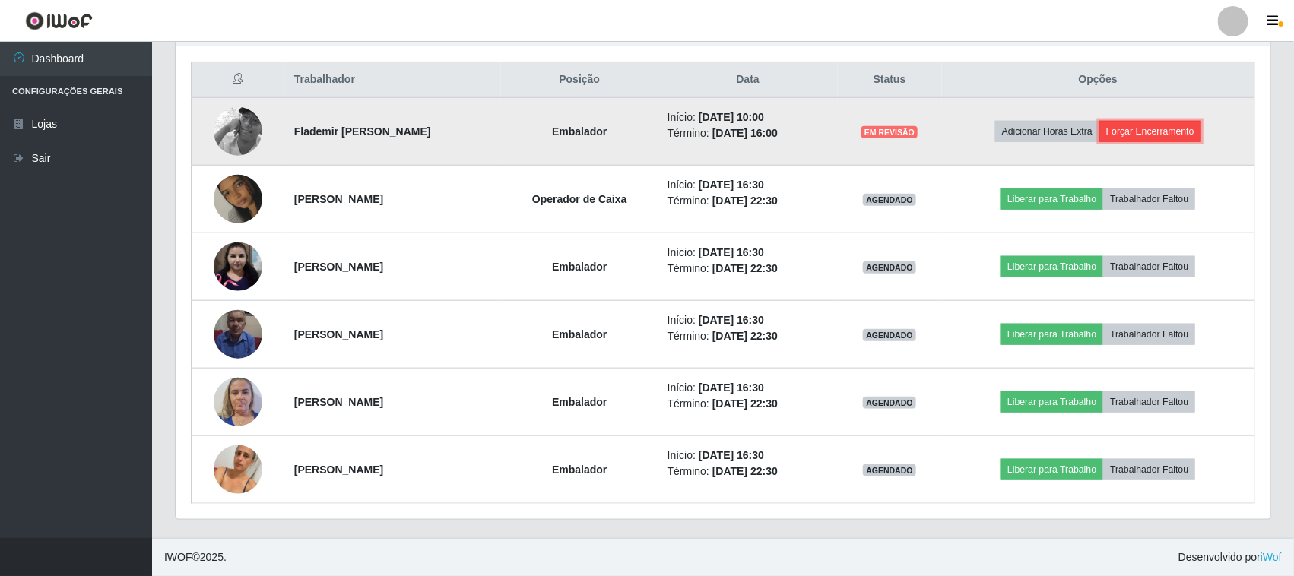
click at [1201, 131] on button "Forçar Encerramento" at bounding box center [1150, 131] width 102 height 21
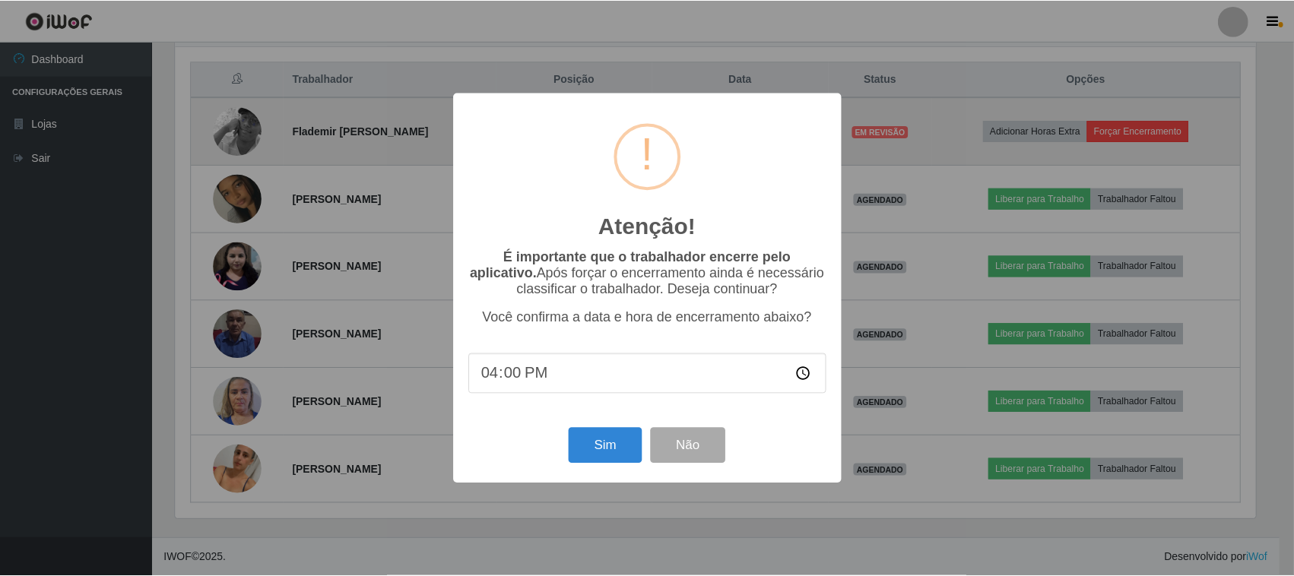
scroll to position [316, 1084]
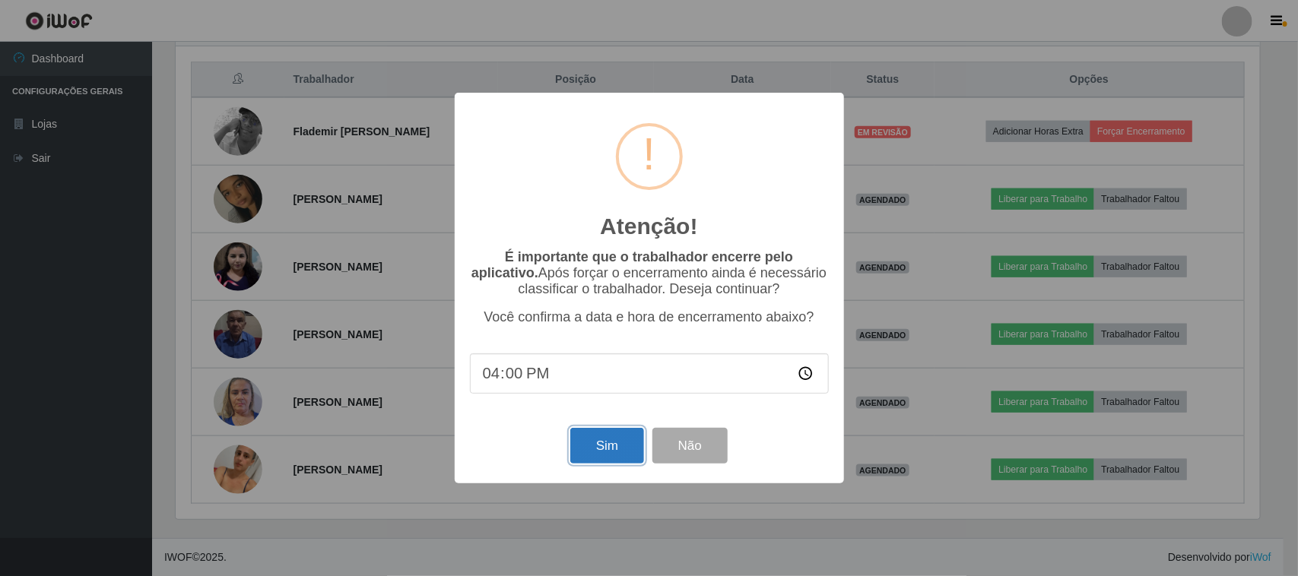
click at [620, 441] on button "Sim" at bounding box center [607, 446] width 74 height 36
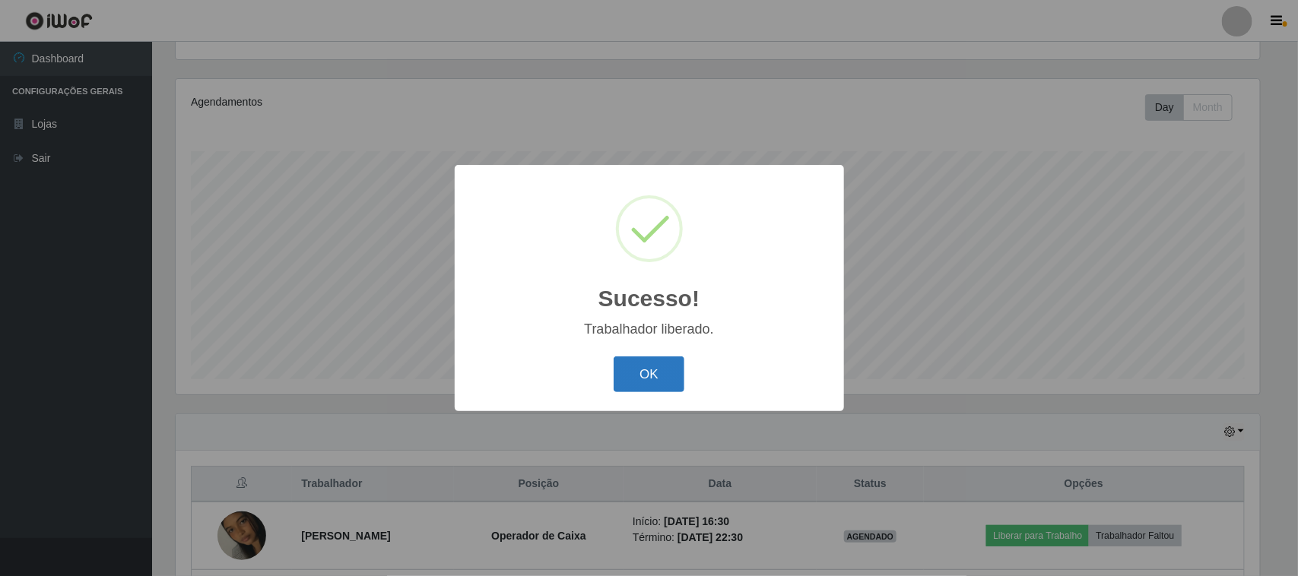
click at [660, 380] on button "OK" at bounding box center [649, 375] width 71 height 36
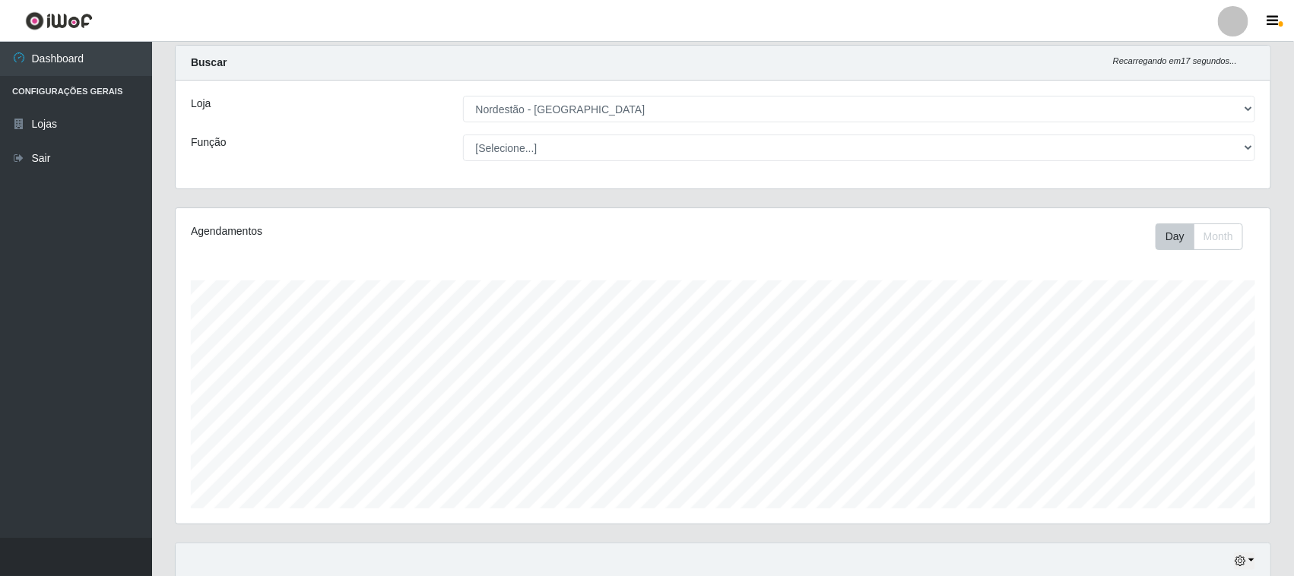
scroll to position [0, 0]
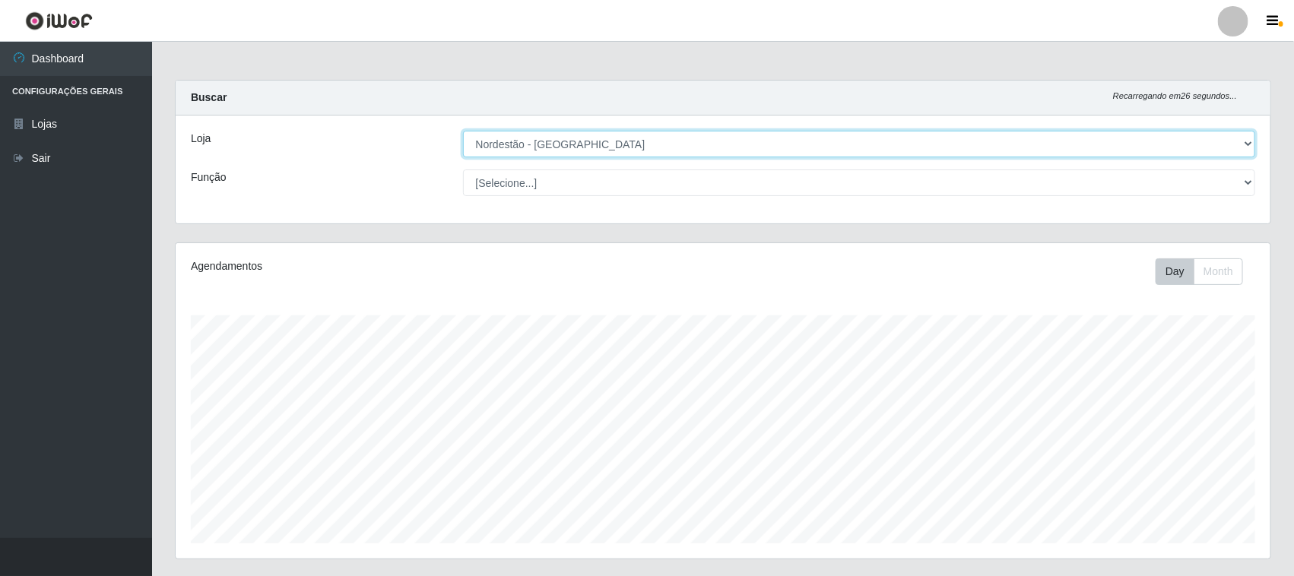
click at [606, 143] on select "[Selecione...] Nordestão - [GEOGRAPHIC_DATA]" at bounding box center [859, 144] width 793 height 27
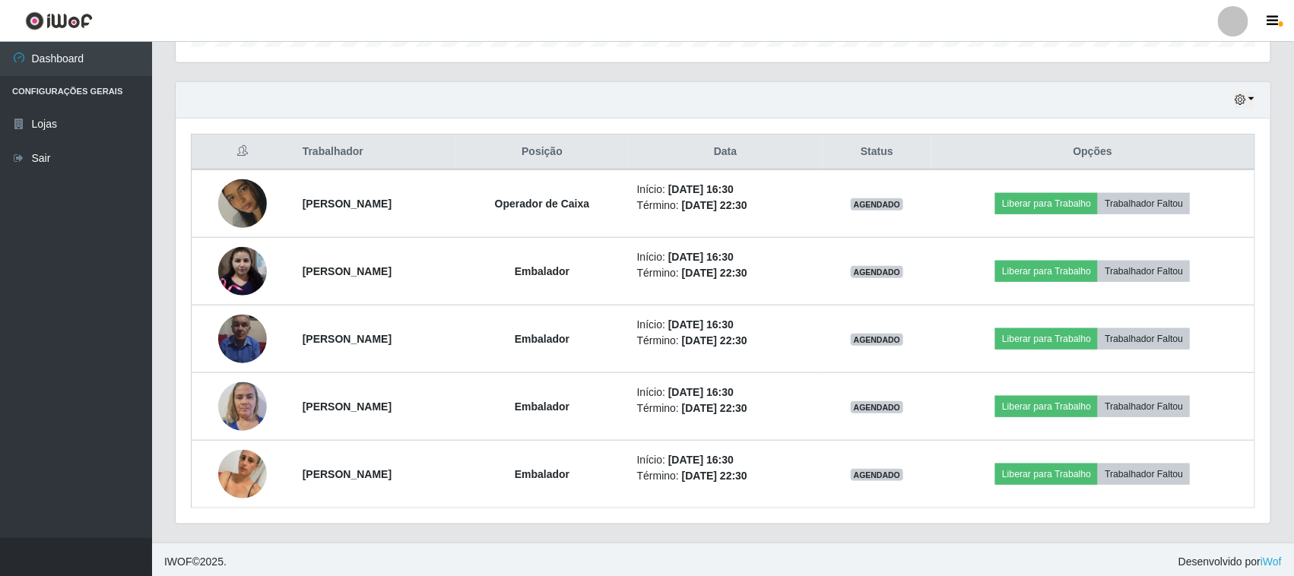
scroll to position [503, 0]
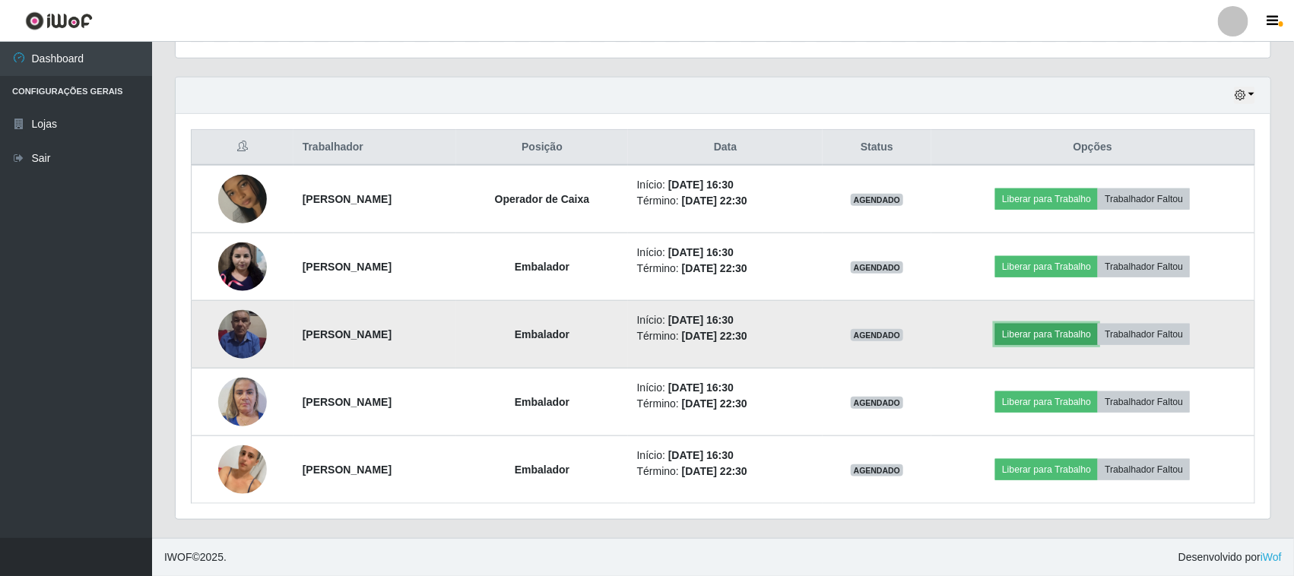
click at [1065, 332] on button "Liberar para Trabalho" at bounding box center [1046, 334] width 103 height 21
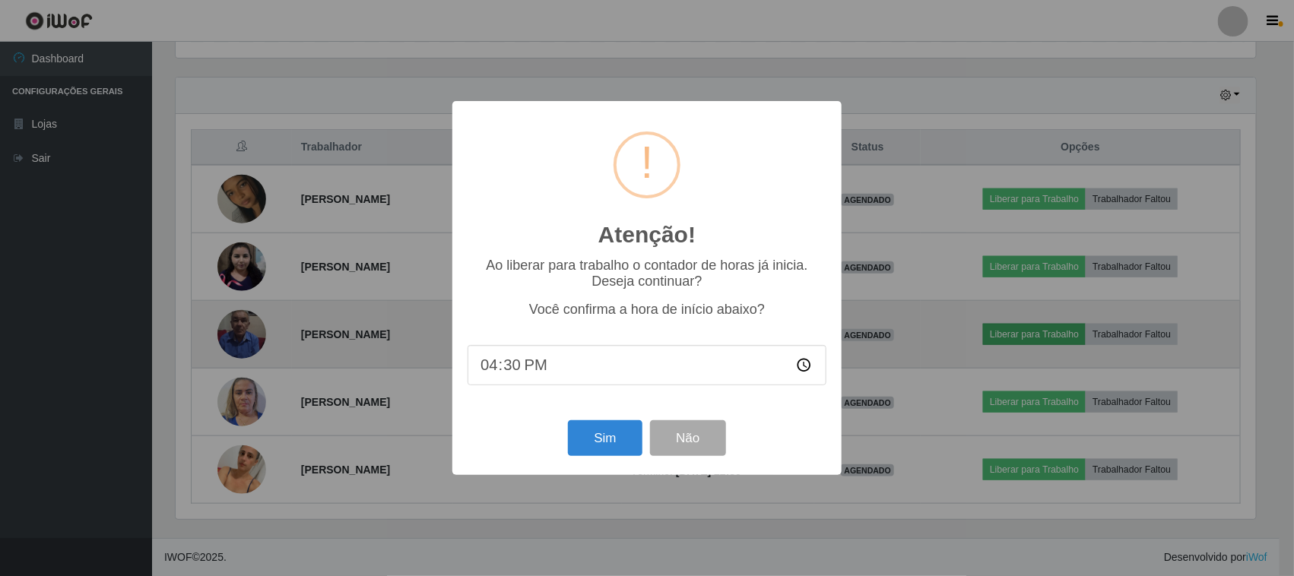
scroll to position [316, 1084]
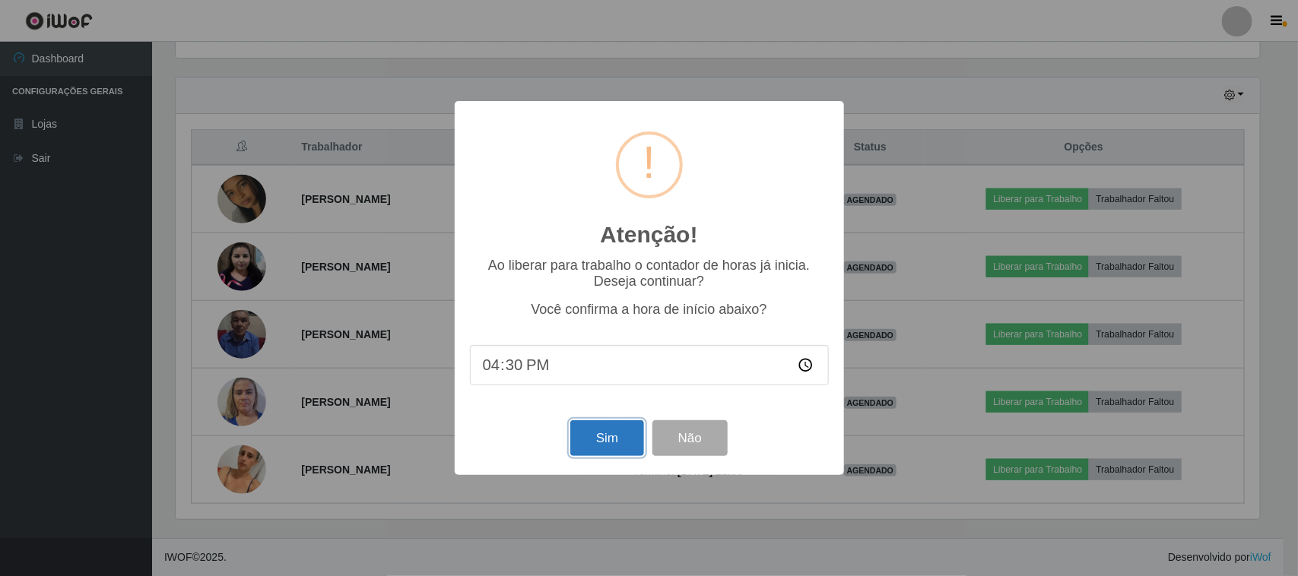
click at [602, 443] on button "Sim" at bounding box center [607, 438] width 74 height 36
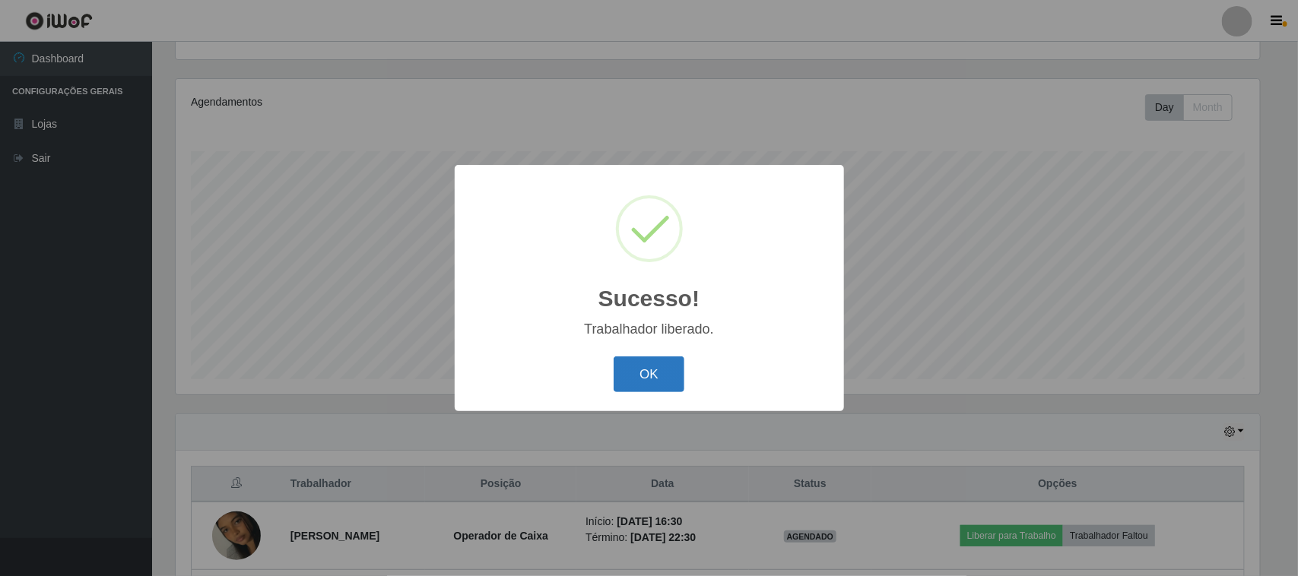
click at [640, 374] on button "OK" at bounding box center [649, 375] width 71 height 36
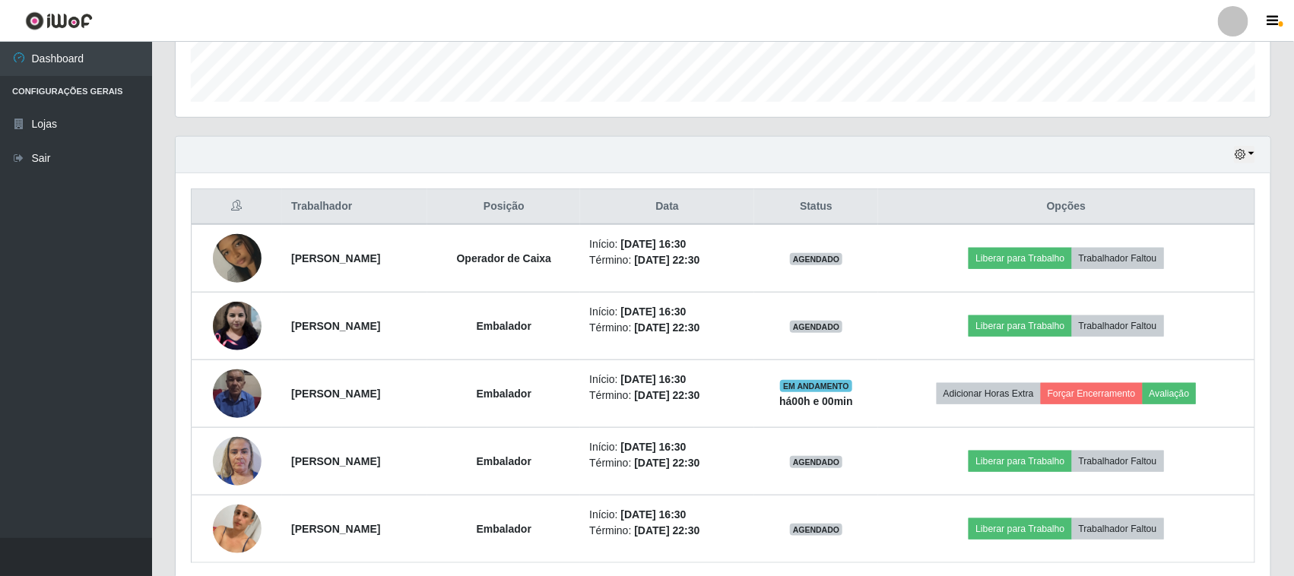
scroll to position [449, 0]
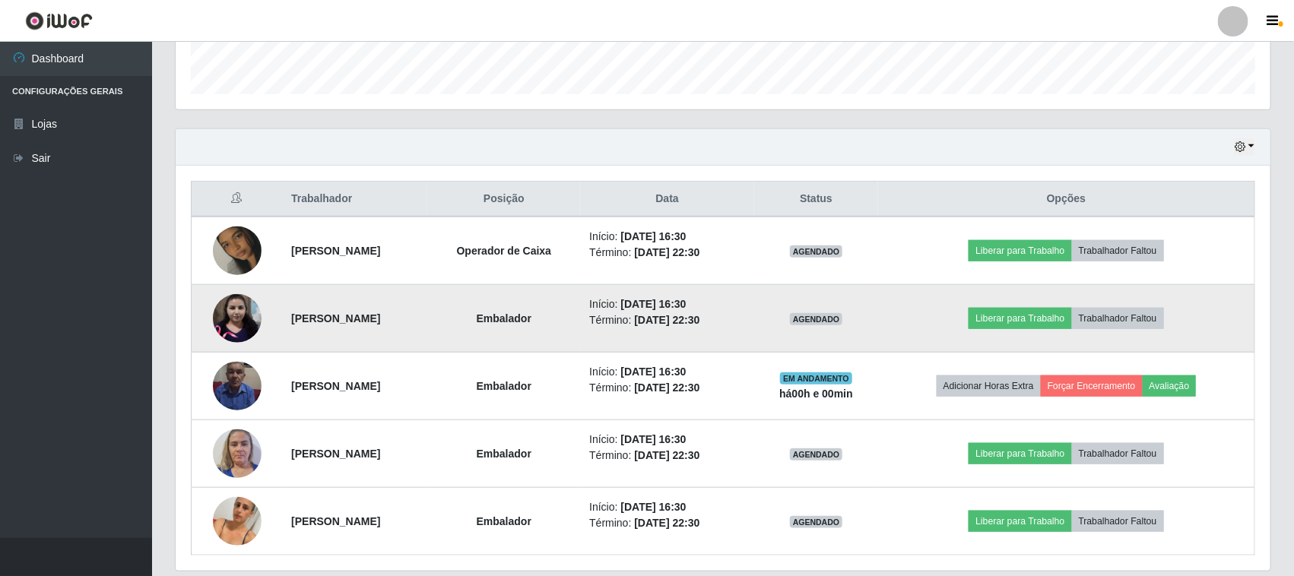
click at [227, 313] on img at bounding box center [237, 318] width 49 height 49
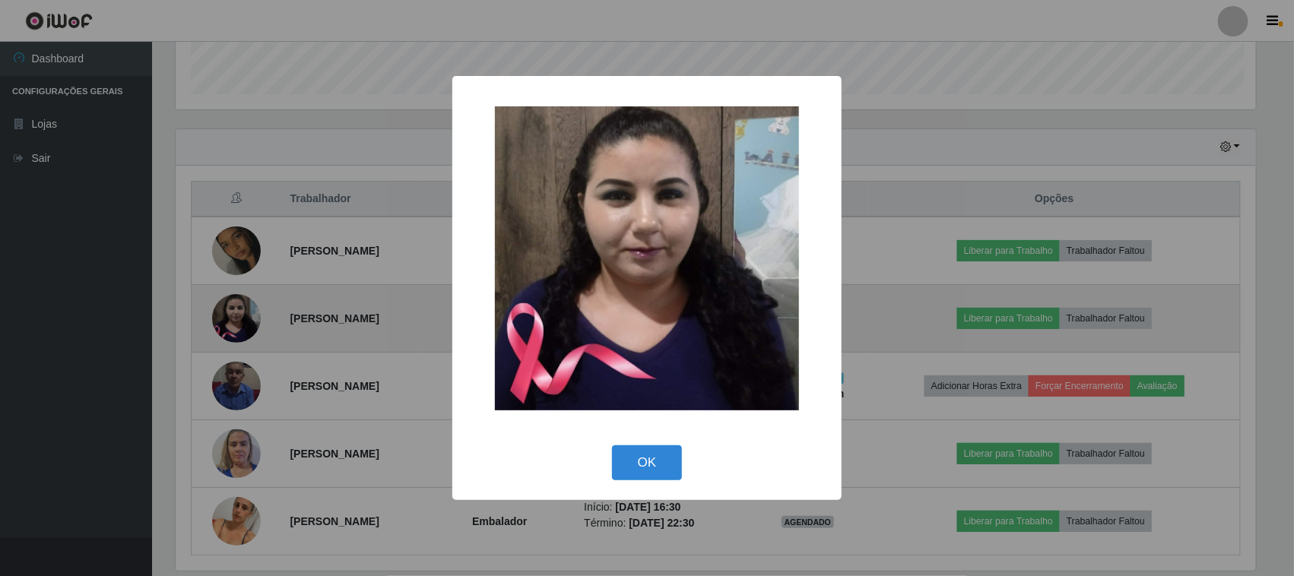
scroll to position [316, 1084]
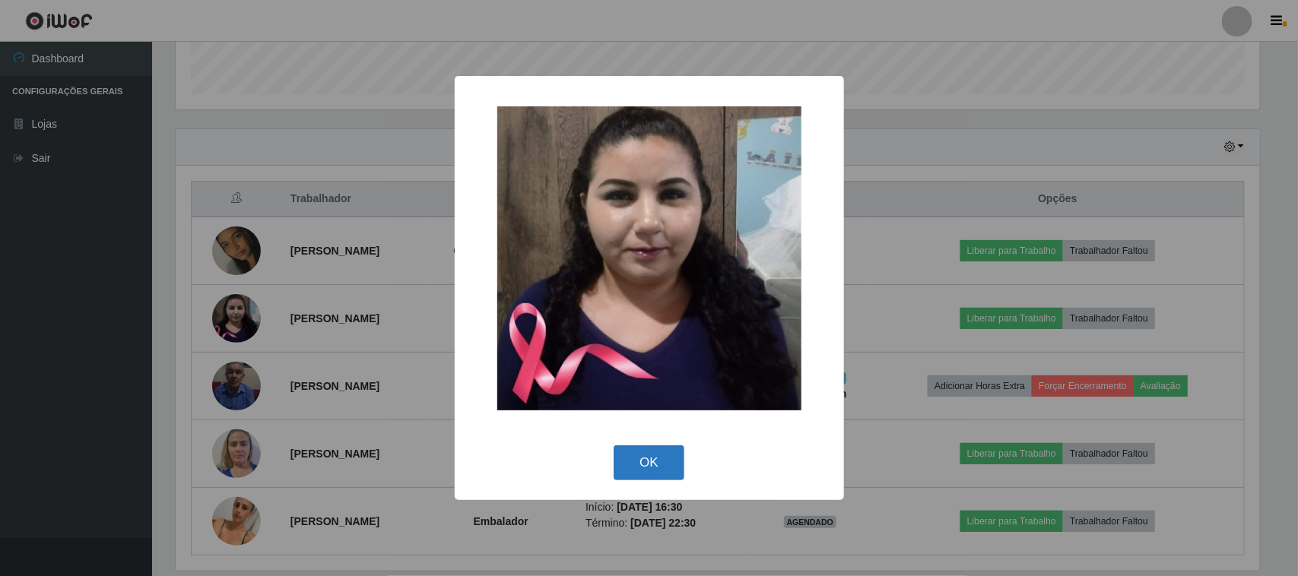
click at [636, 468] on button "OK" at bounding box center [649, 464] width 71 height 36
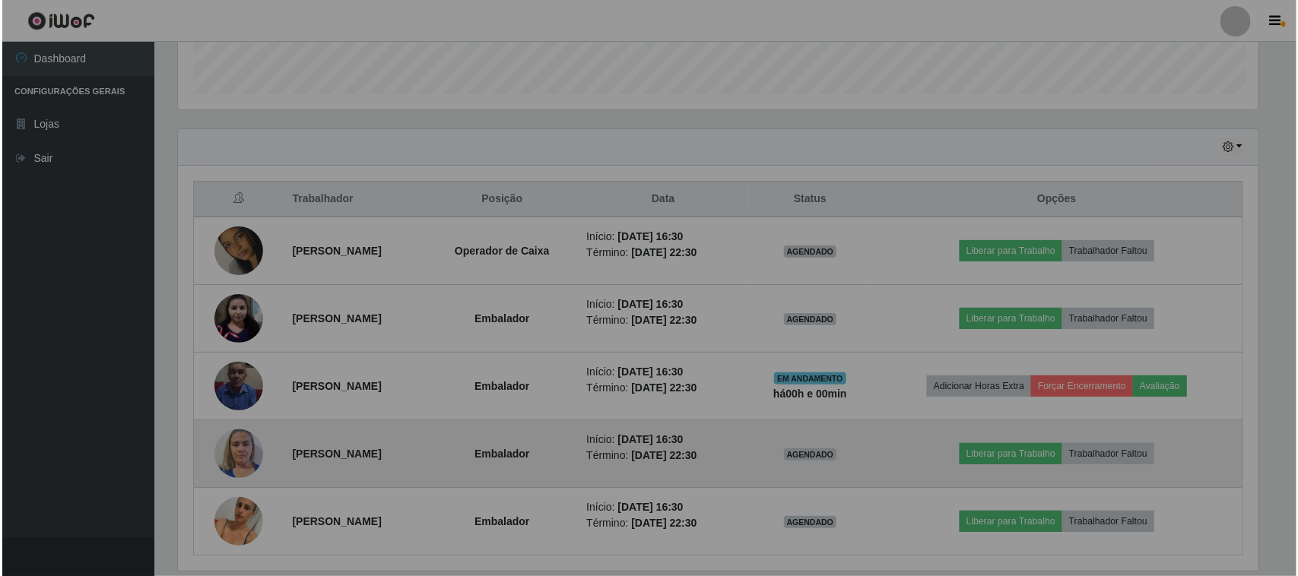
scroll to position [316, 1095]
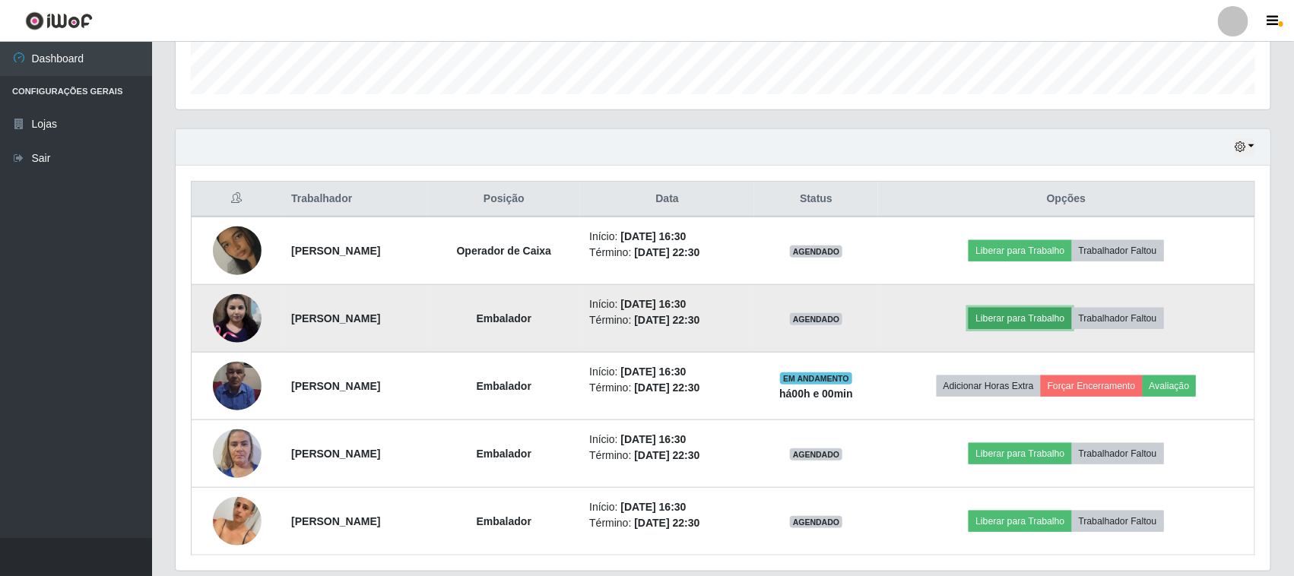
click at [1061, 318] on button "Liberar para Trabalho" at bounding box center [1020, 318] width 103 height 21
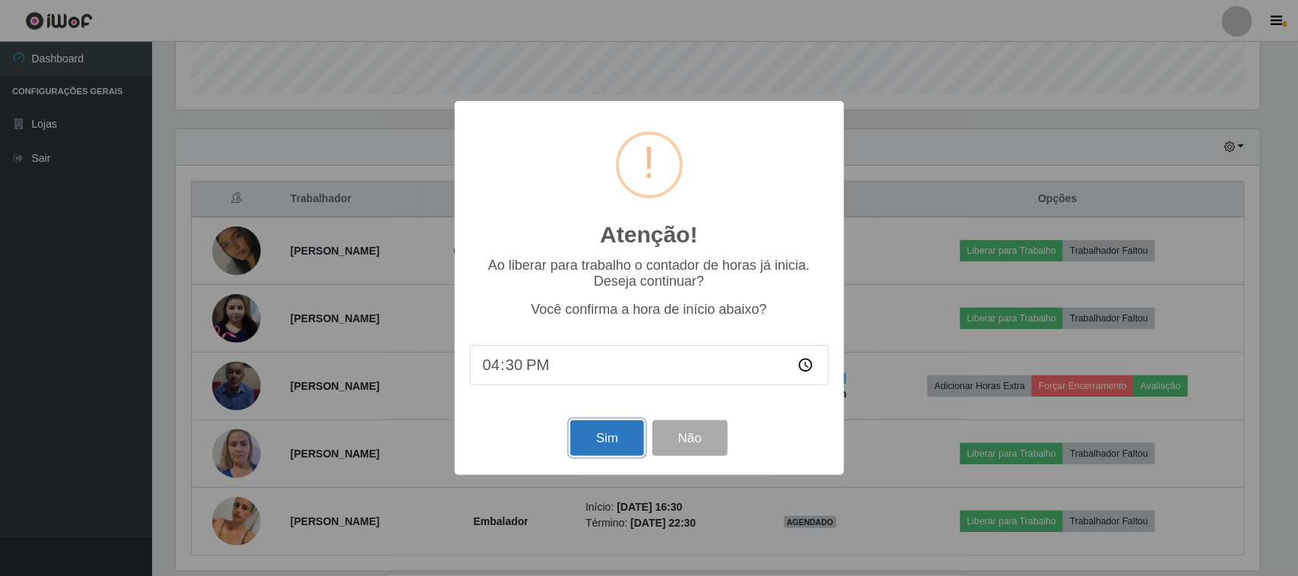
click at [608, 439] on button "Sim" at bounding box center [607, 438] width 74 height 36
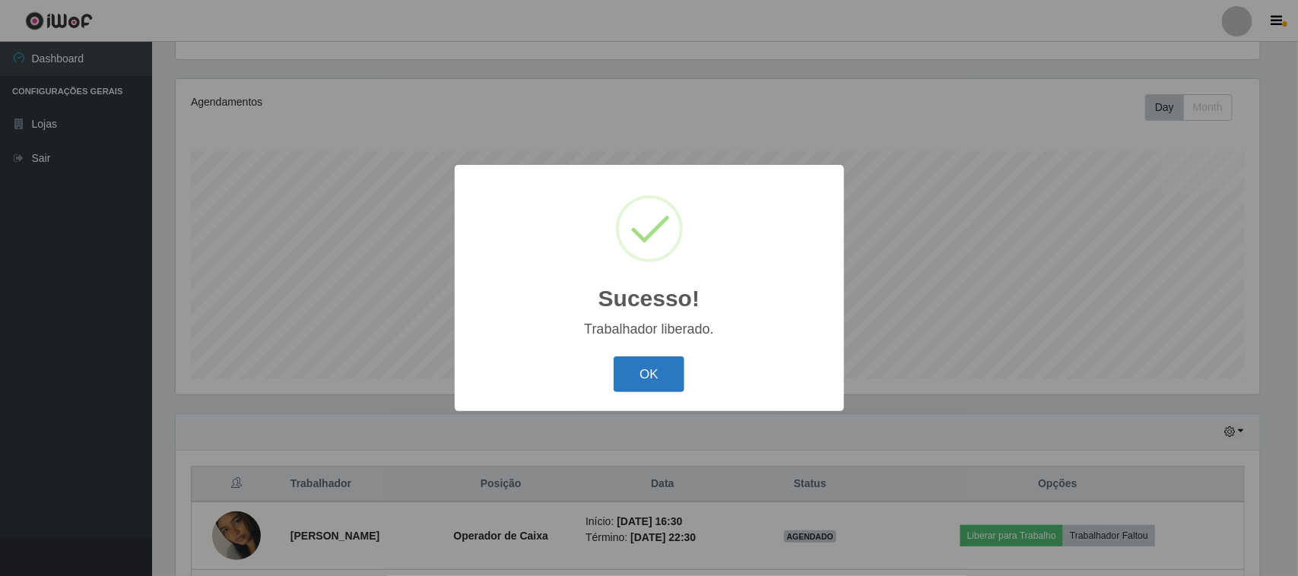
click at [651, 378] on button "OK" at bounding box center [649, 375] width 71 height 36
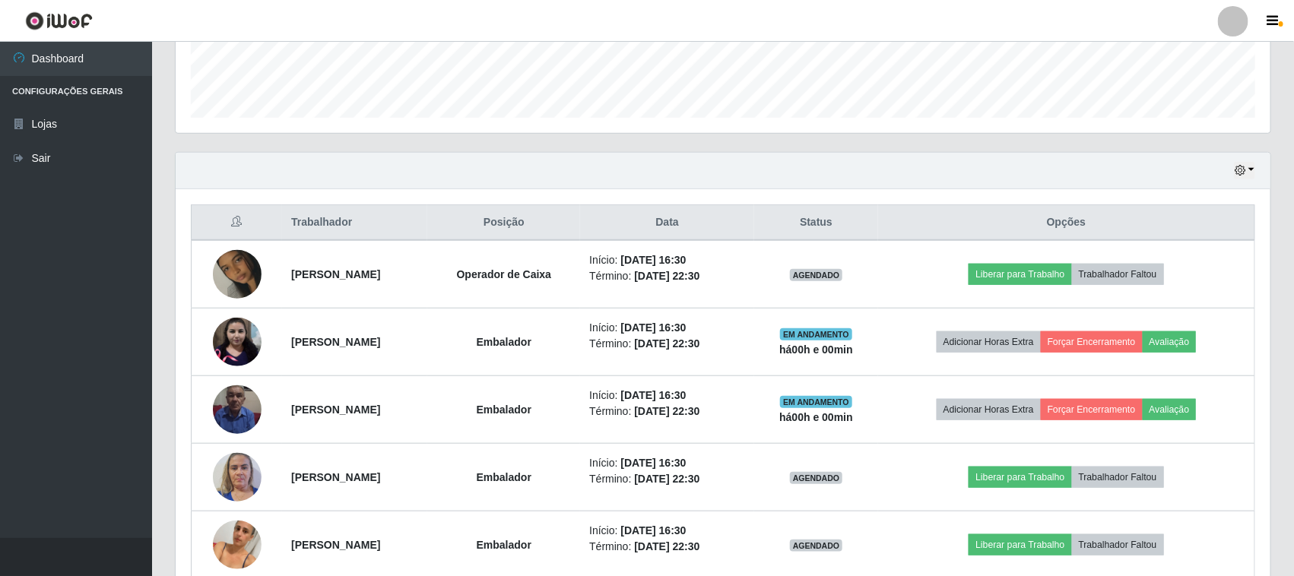
scroll to position [449, 0]
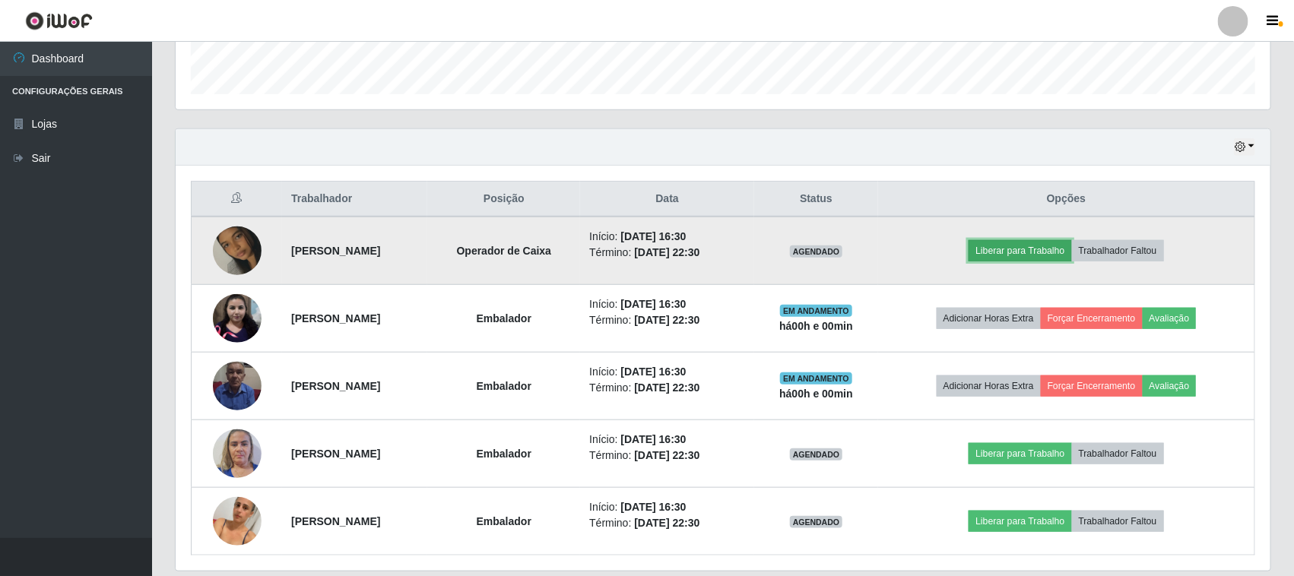
click at [1040, 245] on button "Liberar para Trabalho" at bounding box center [1020, 250] width 103 height 21
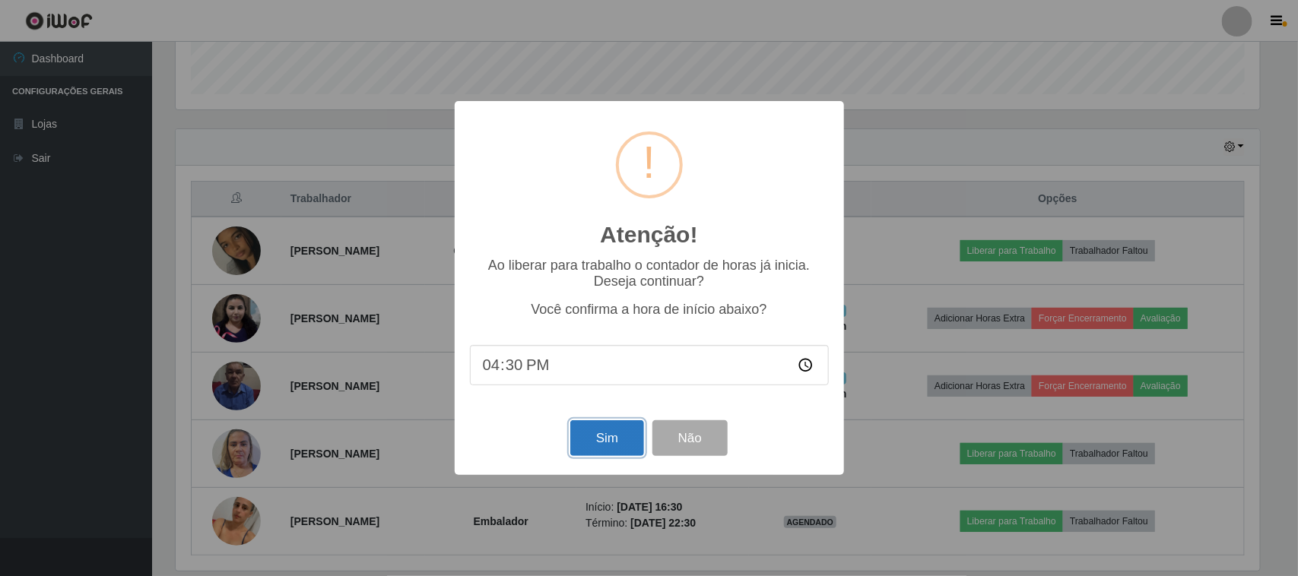
click at [601, 442] on button "Sim" at bounding box center [607, 438] width 74 height 36
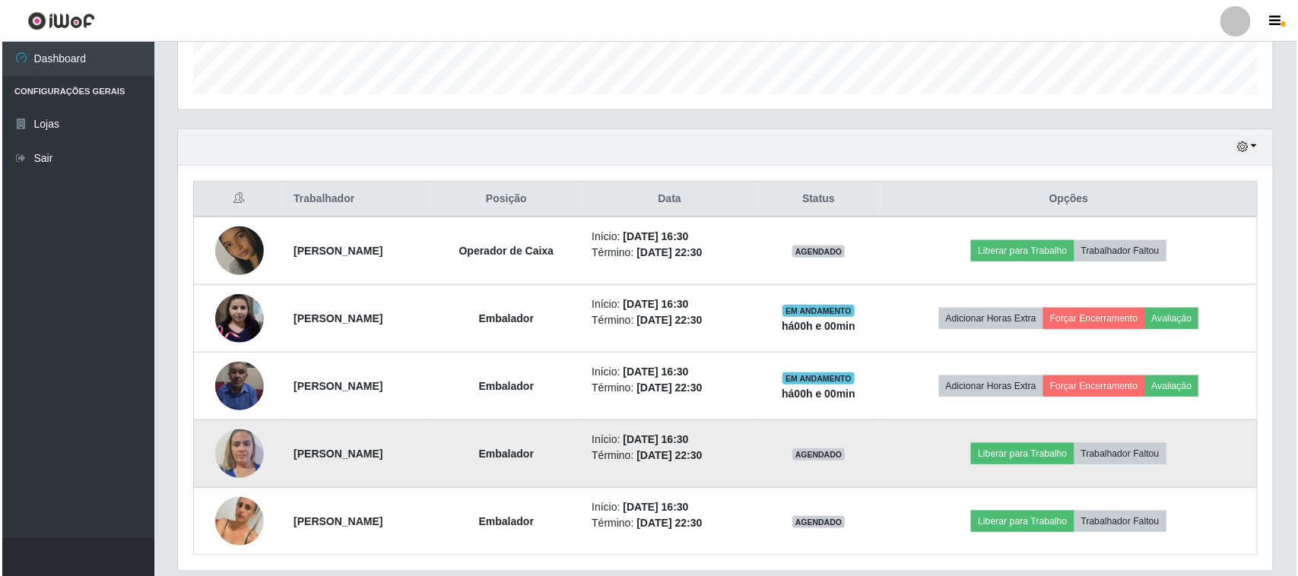
scroll to position [164, 0]
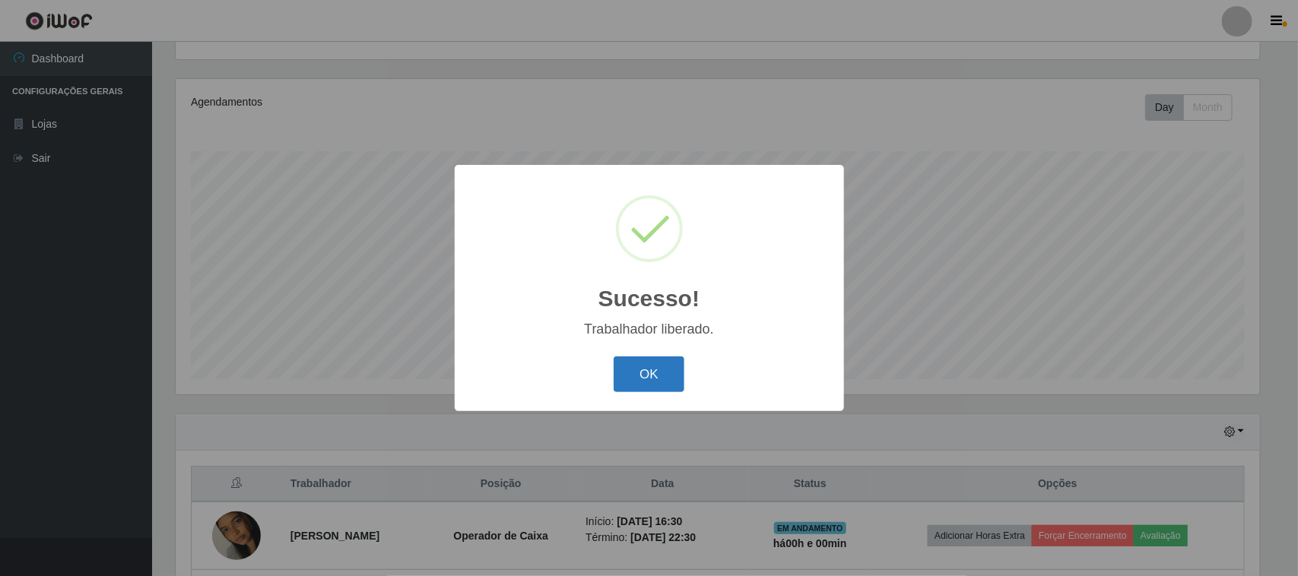
click at [648, 373] on button "OK" at bounding box center [649, 375] width 71 height 36
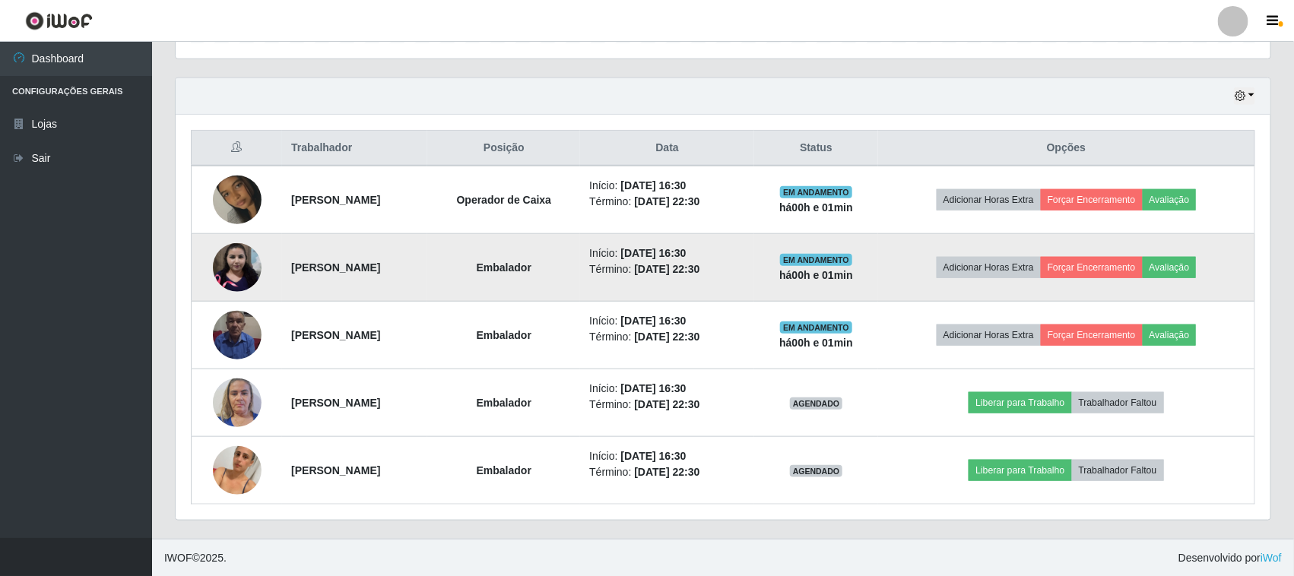
scroll to position [503, 0]
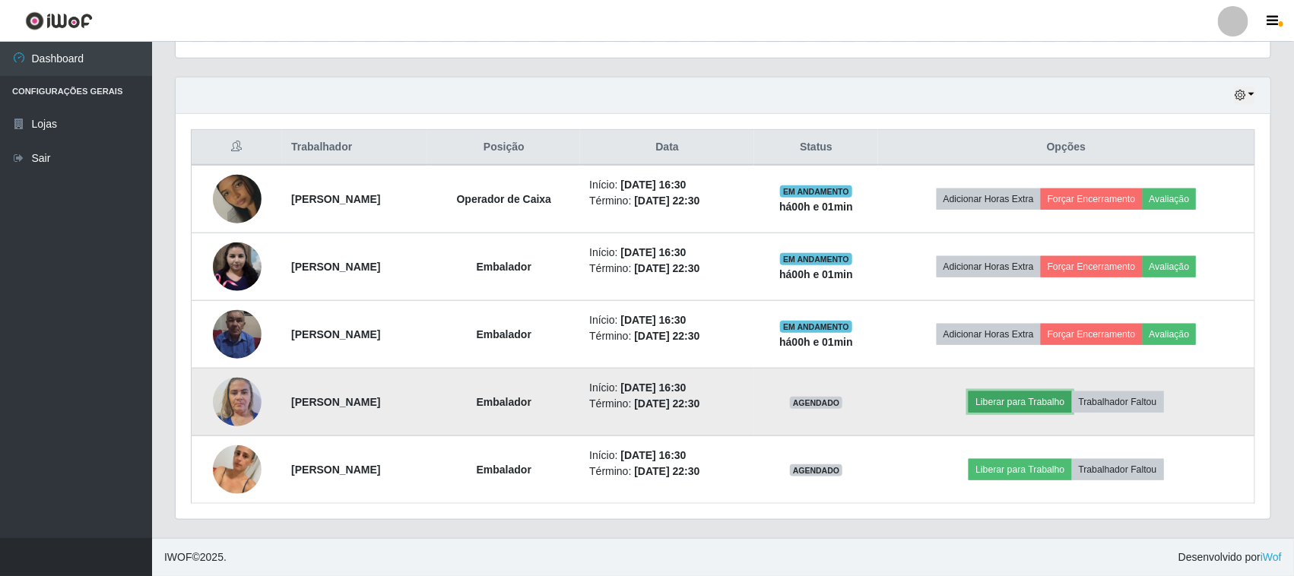
click at [1050, 400] on button "Liberar para Trabalho" at bounding box center [1020, 402] width 103 height 21
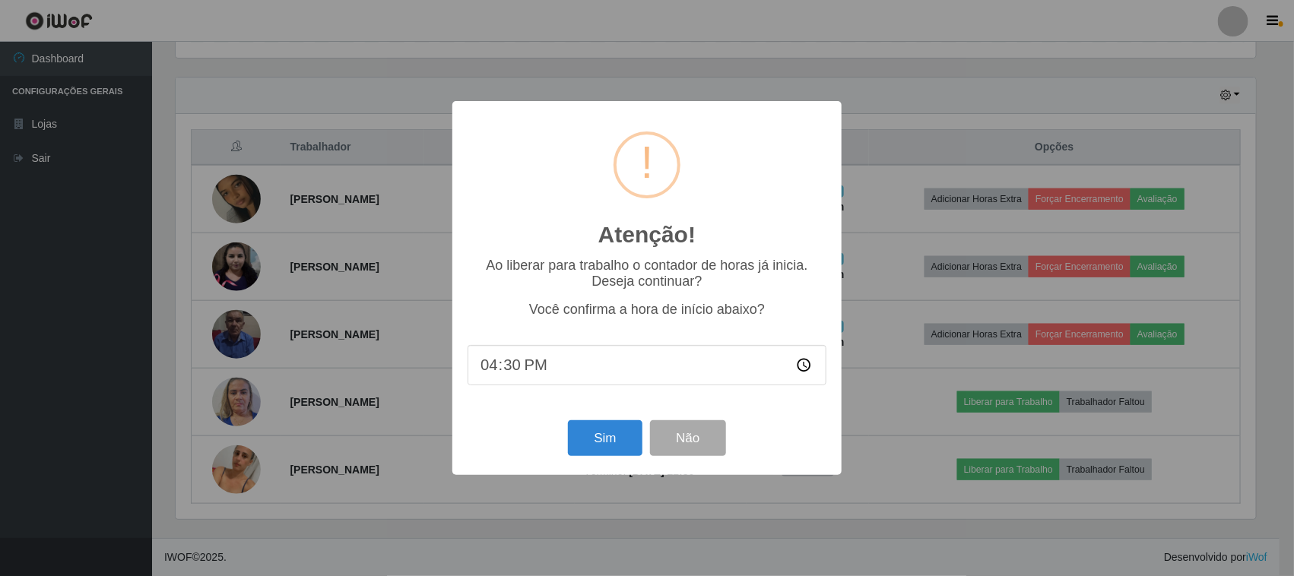
scroll to position [316, 1084]
click at [610, 443] on button "Sim" at bounding box center [607, 438] width 74 height 36
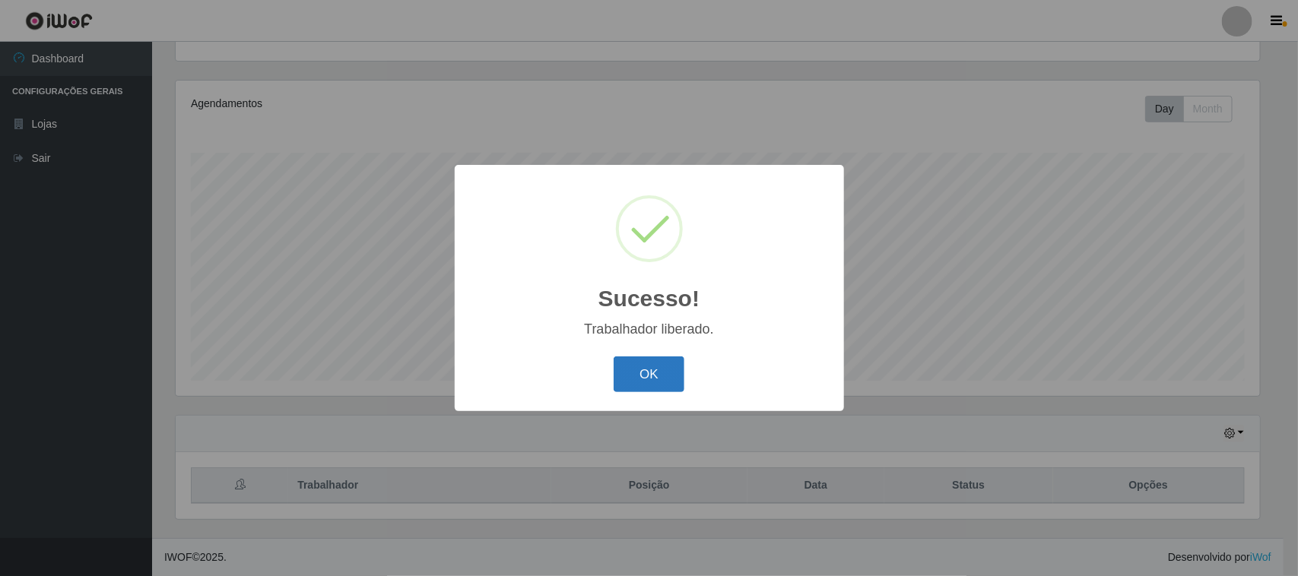
click at [640, 376] on button "OK" at bounding box center [649, 375] width 71 height 36
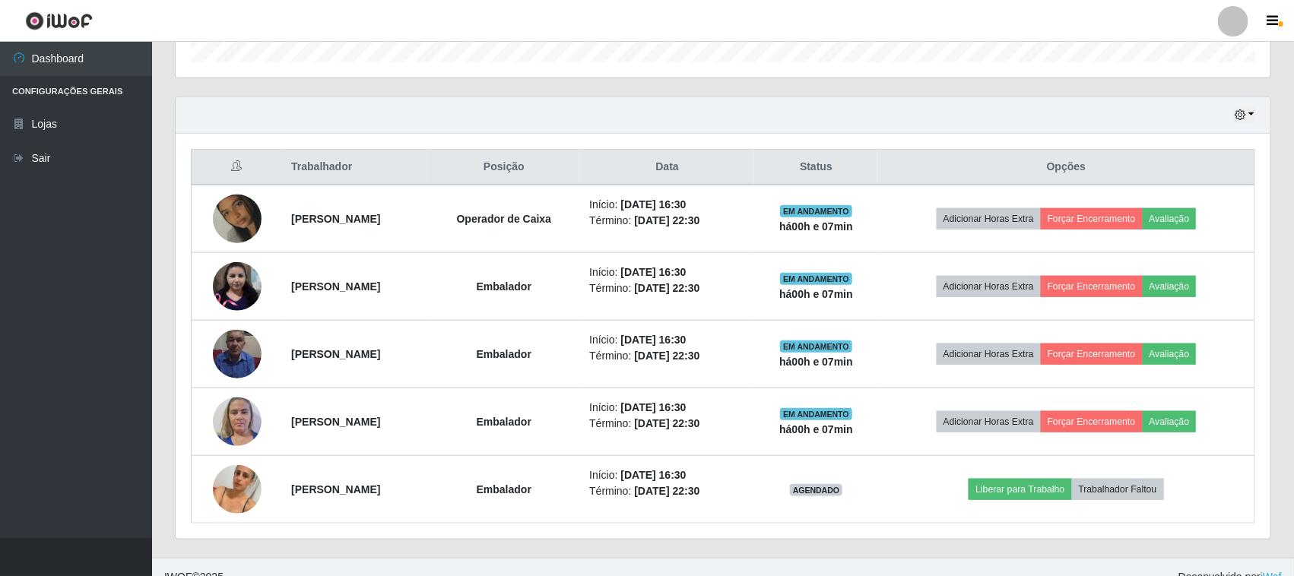
scroll to position [503, 0]
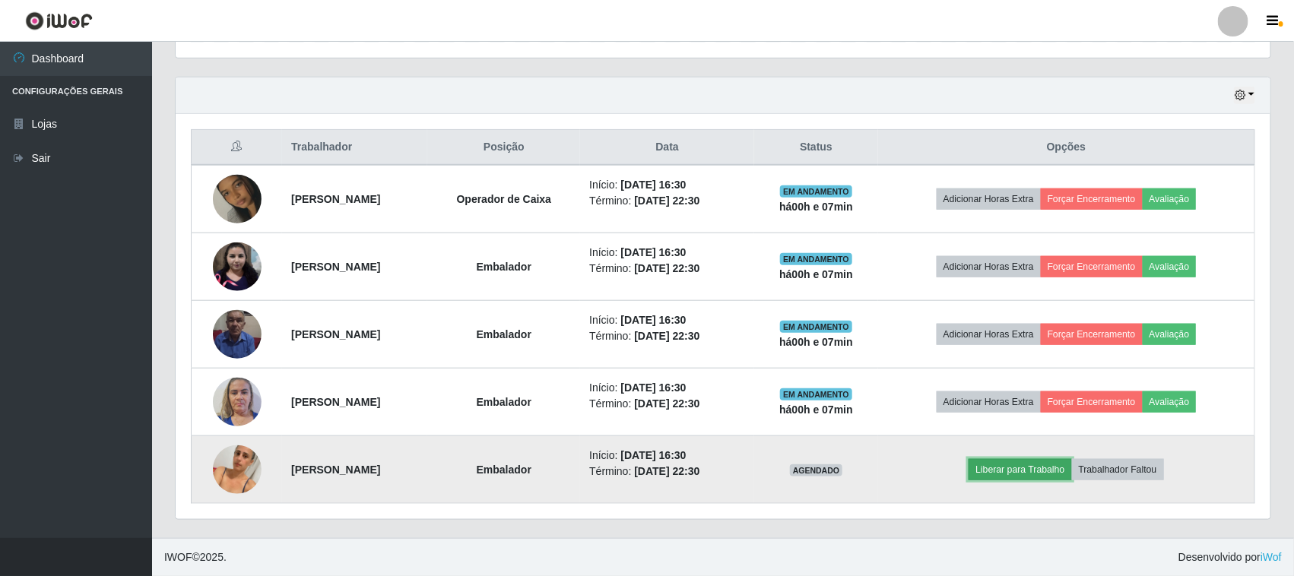
click at [1049, 465] on button "Liberar para Trabalho" at bounding box center [1020, 469] width 103 height 21
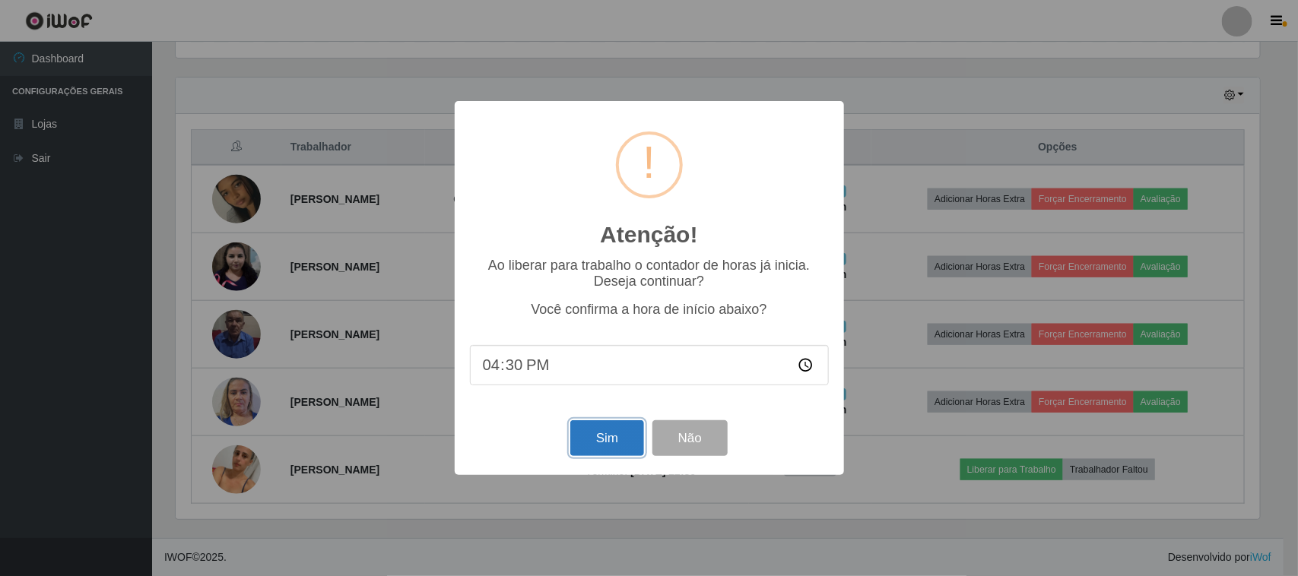
click at [605, 443] on button "Sim" at bounding box center [607, 438] width 74 height 36
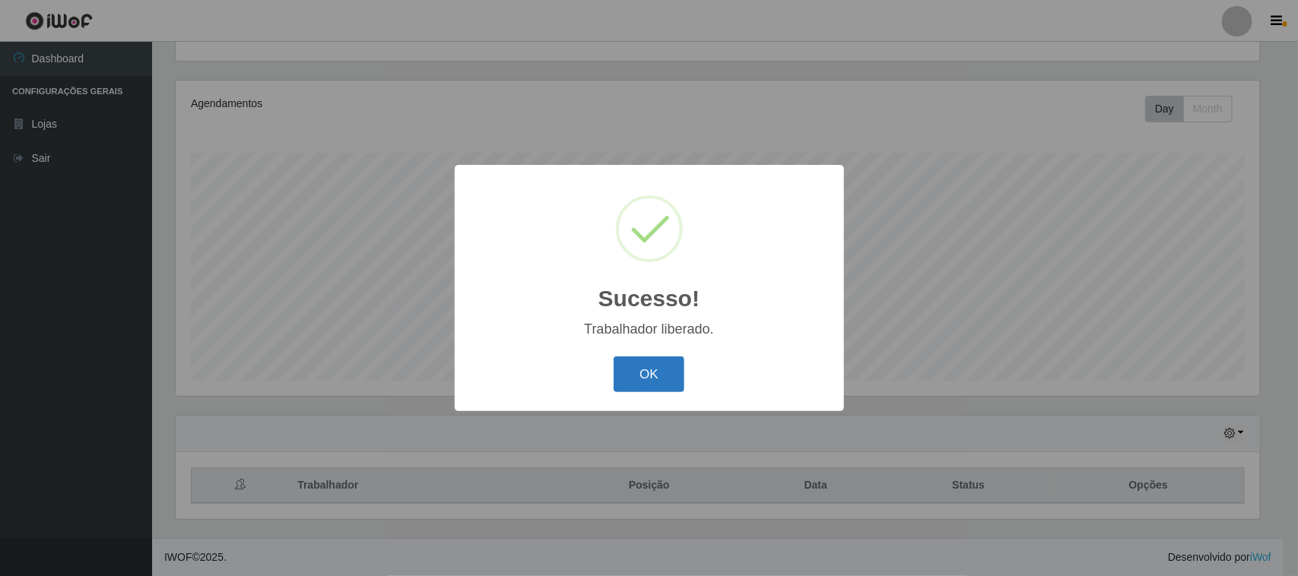
click at [655, 376] on button "OK" at bounding box center [649, 375] width 71 height 36
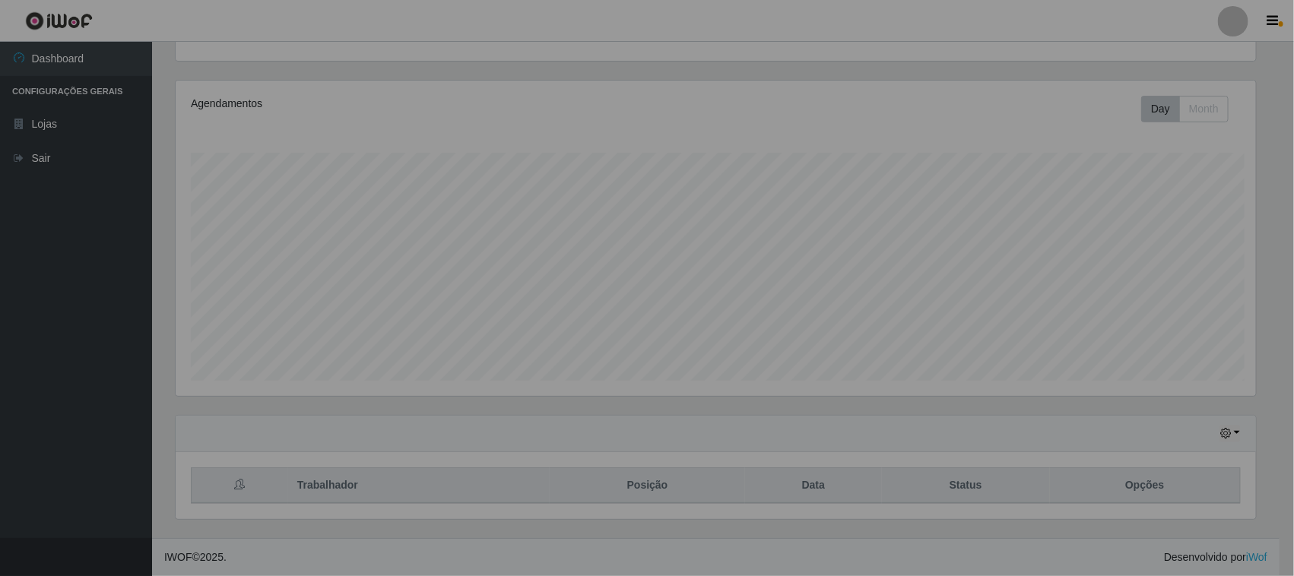
scroll to position [316, 1095]
